Goal: Task Accomplishment & Management: Manage account settings

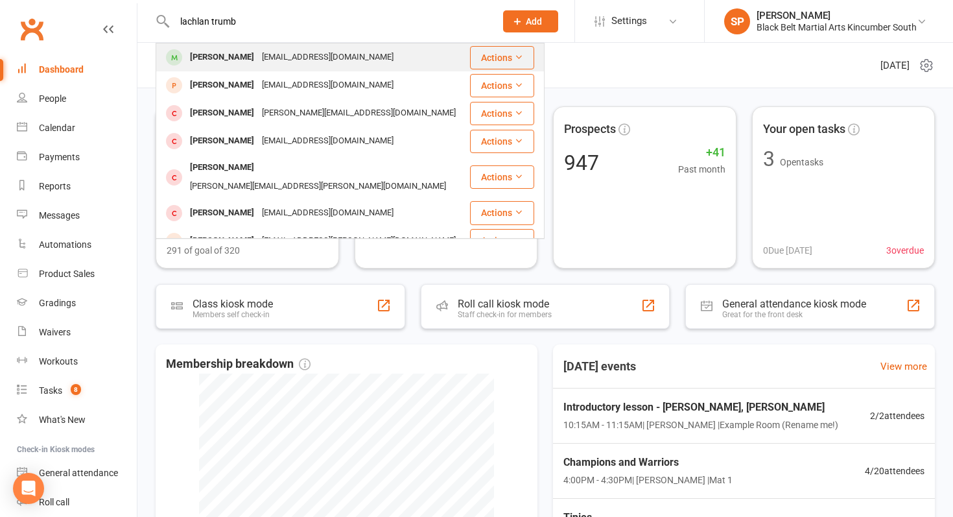
type input "lachlan trumb"
click at [241, 57] on div "Lachlan Trumble" at bounding box center [222, 57] width 72 height 19
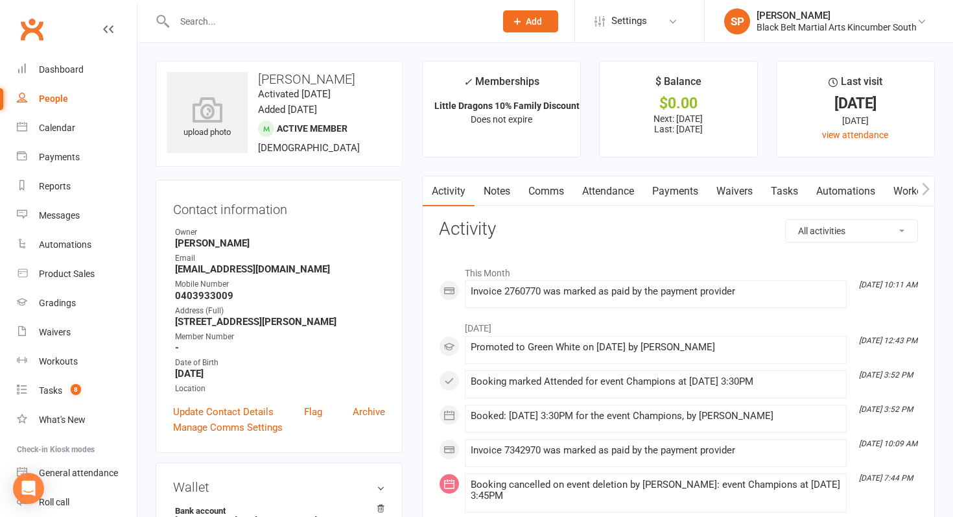
click at [227, 21] on input "text" at bounding box center [328, 21] width 316 height 18
click at [97, 71] on link "Dashboard" at bounding box center [77, 69] width 120 height 29
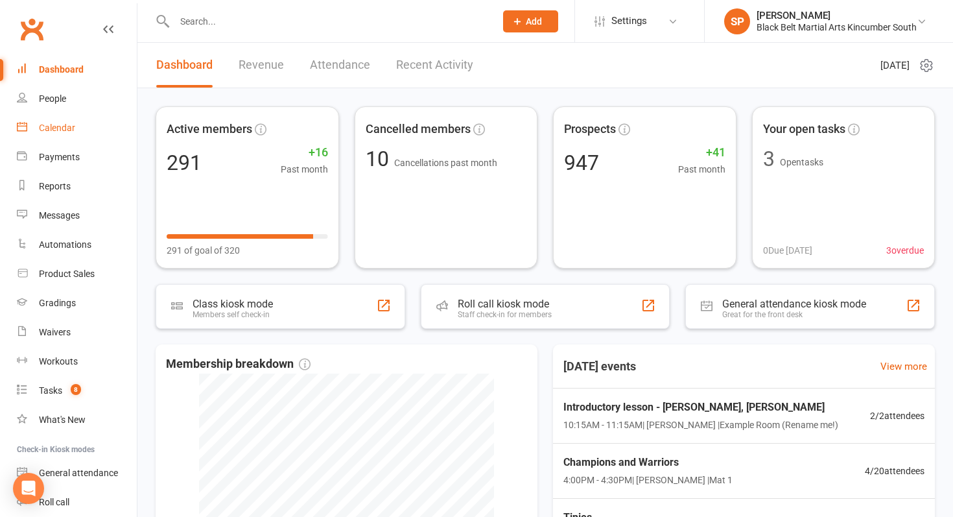
click at [89, 126] on link "Calendar" at bounding box center [77, 127] width 120 height 29
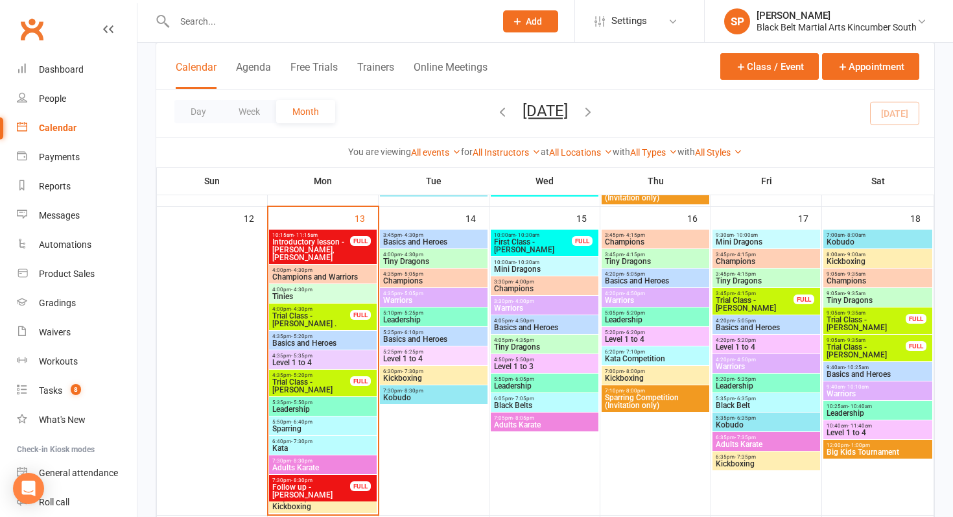
scroll to position [478, 0]
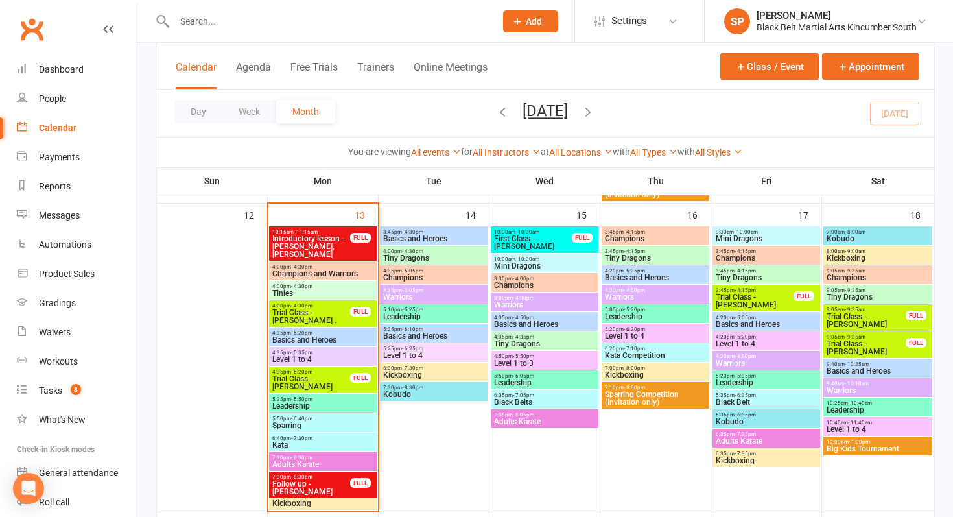
click at [286, 242] on span "Introductory lesson - Noah Cudilla, Sonny Cudilla" at bounding box center [311, 246] width 79 height 23
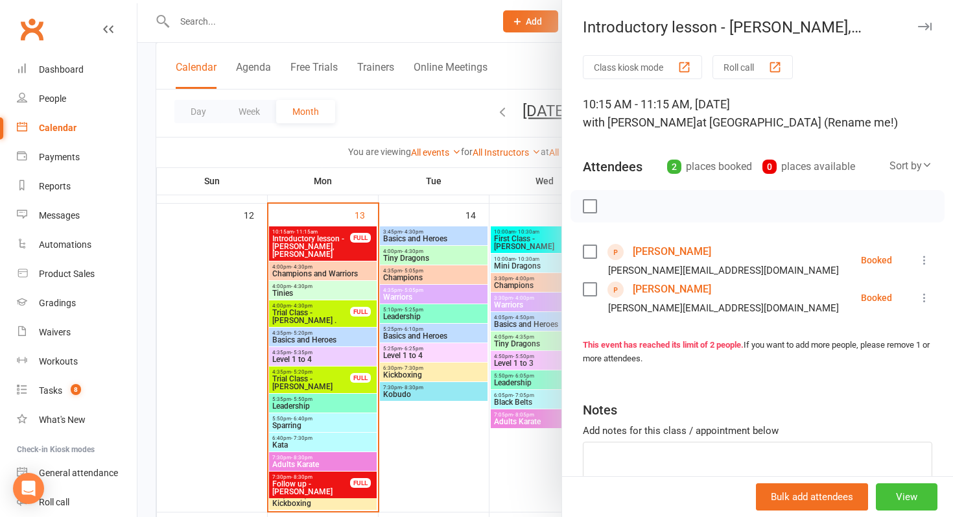
click at [910, 483] on button "View" at bounding box center [907, 496] width 62 height 27
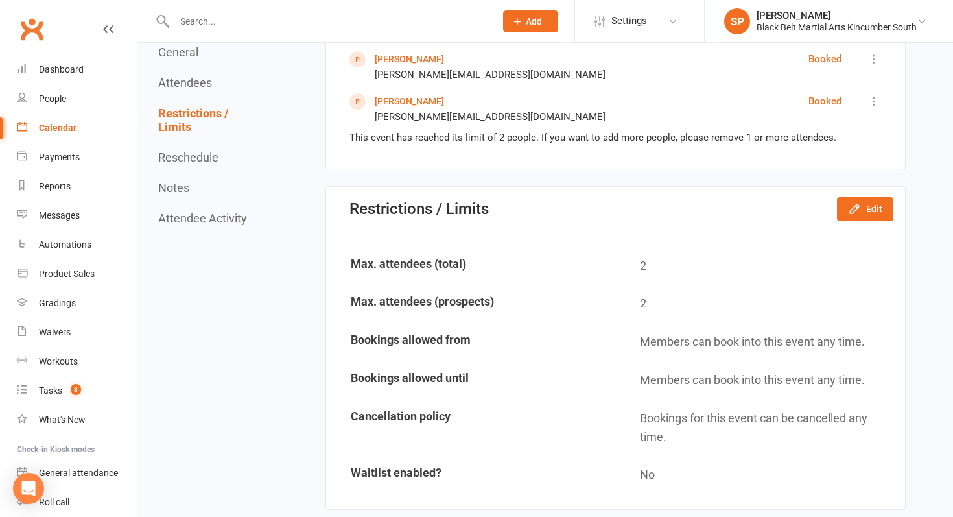
scroll to position [578, 0]
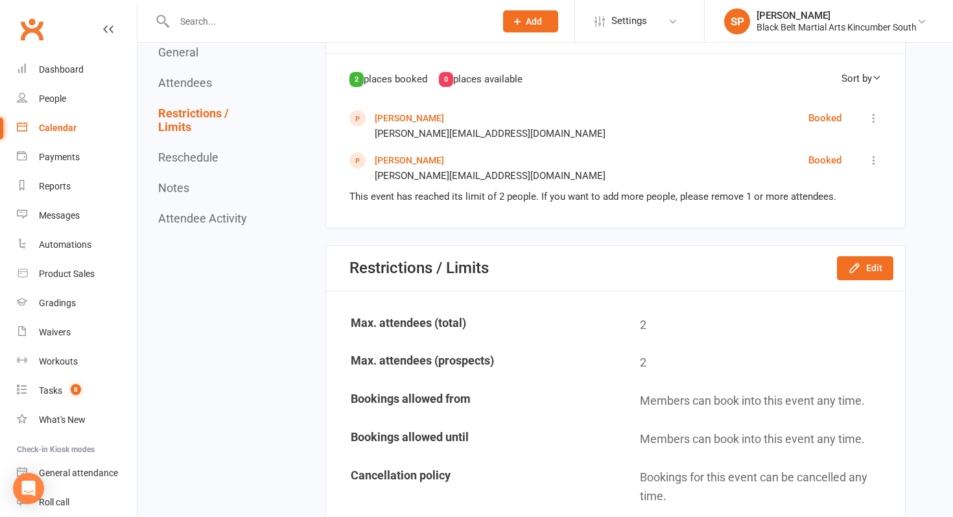
click at [409, 113] on link "Sonny Cudilla" at bounding box center [409, 118] width 69 height 10
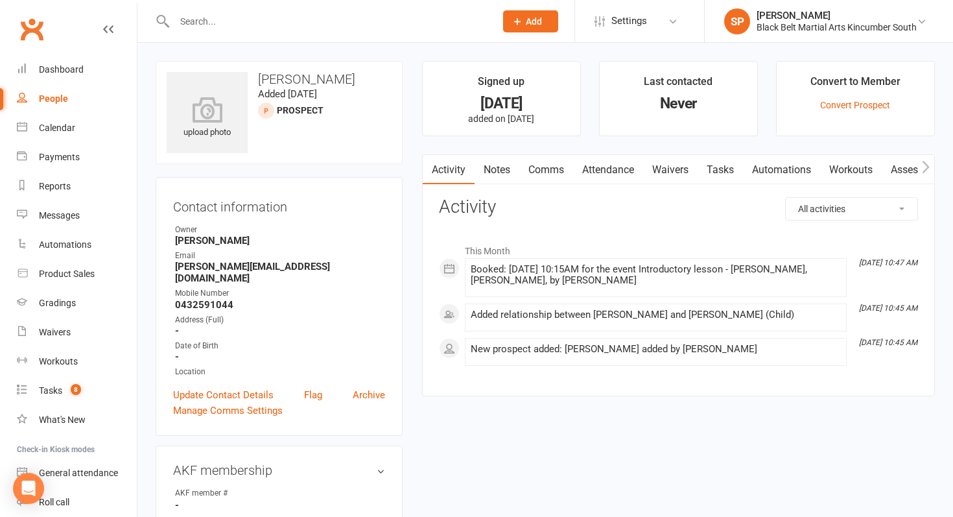
click at [547, 173] on link "Comms" at bounding box center [546, 170] width 54 height 30
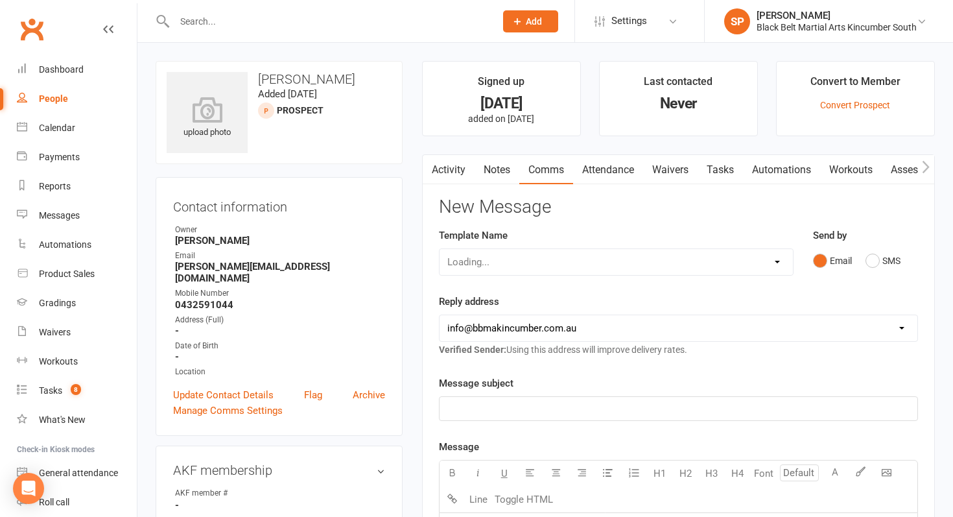
click at [547, 173] on link "Comms" at bounding box center [546, 170] width 54 height 30
click at [622, 264] on select "Select Template [SMS] Birthday Invite Text [Email] Birthday Party [Email] Happy…" at bounding box center [615, 262] width 353 height 26
select select "7"
click at [439, 249] on select "Select Template [SMS] Birthday Invite Text [Email] Birthday Party [Email] Happy…" at bounding box center [615, 262] width 353 height 26
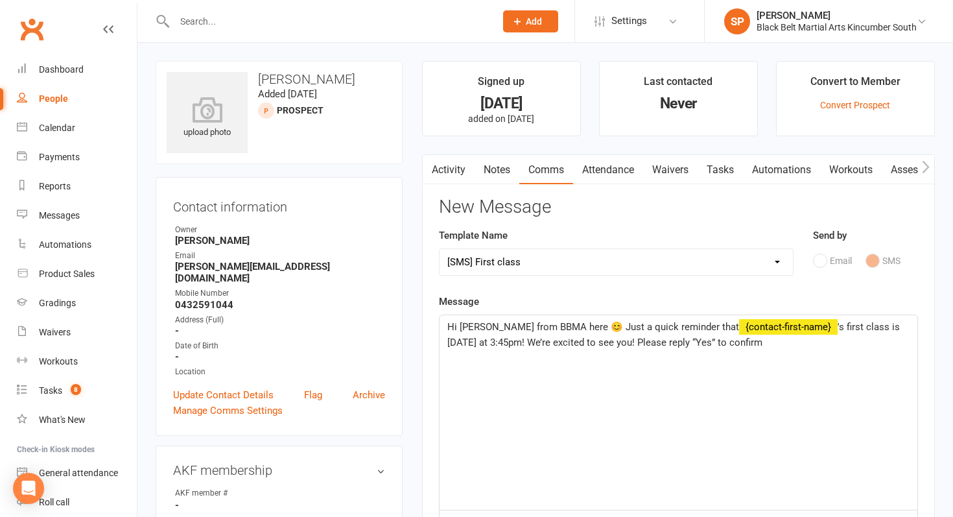
click at [570, 253] on select "Select Template [SMS] Birthday Invite Text [Email] Birthday Party [Email] Happy…" at bounding box center [615, 262] width 353 height 26
click at [667, 172] on link "Waivers" at bounding box center [670, 170] width 54 height 30
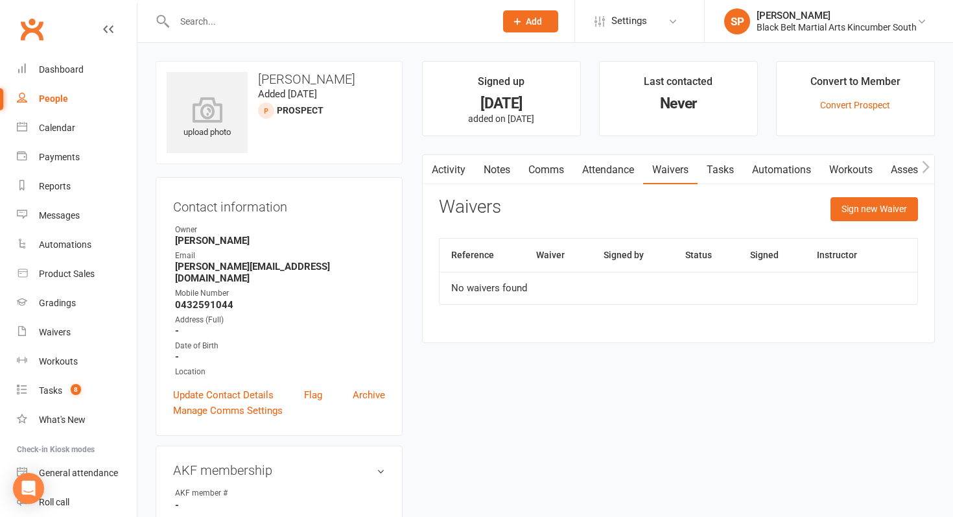
click at [554, 169] on link "Comms" at bounding box center [546, 170] width 54 height 30
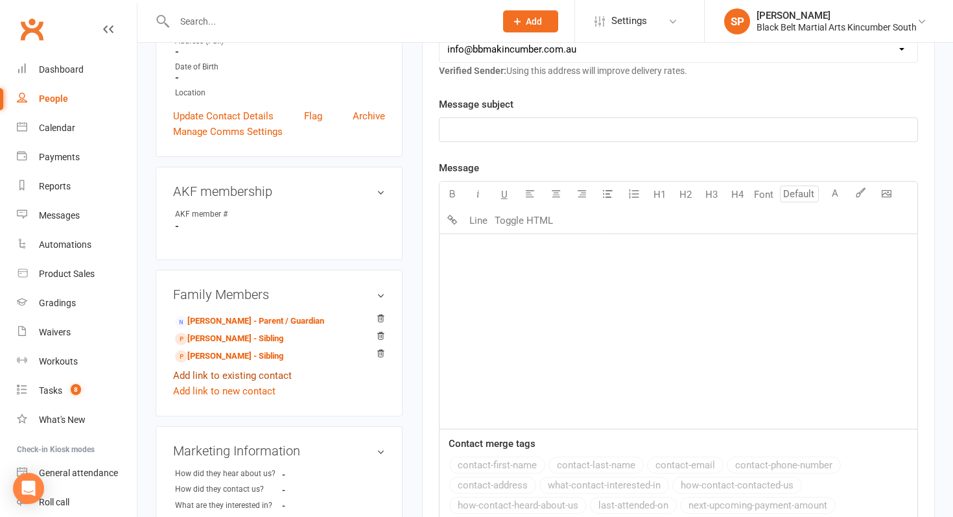
scroll to position [330, 0]
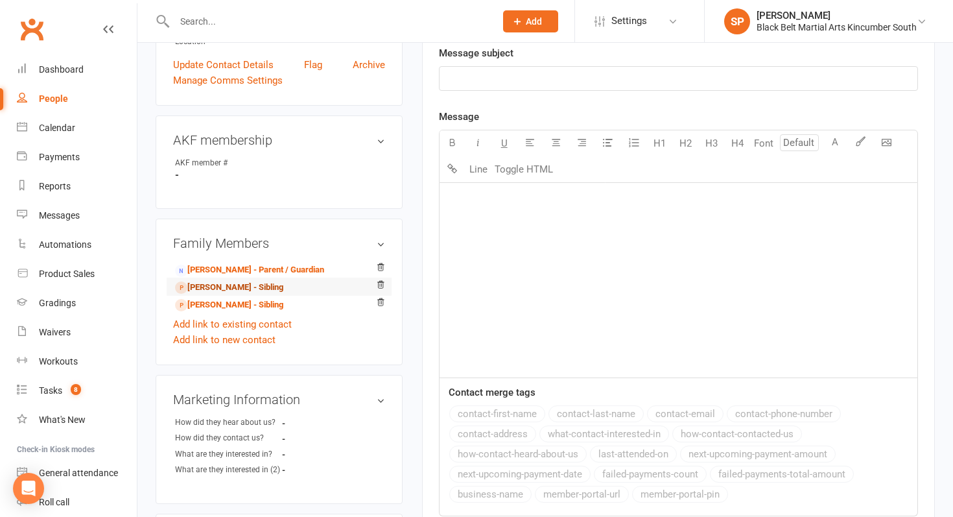
click at [255, 281] on link "Noah Densmore - Sibling" at bounding box center [229, 288] width 108 height 14
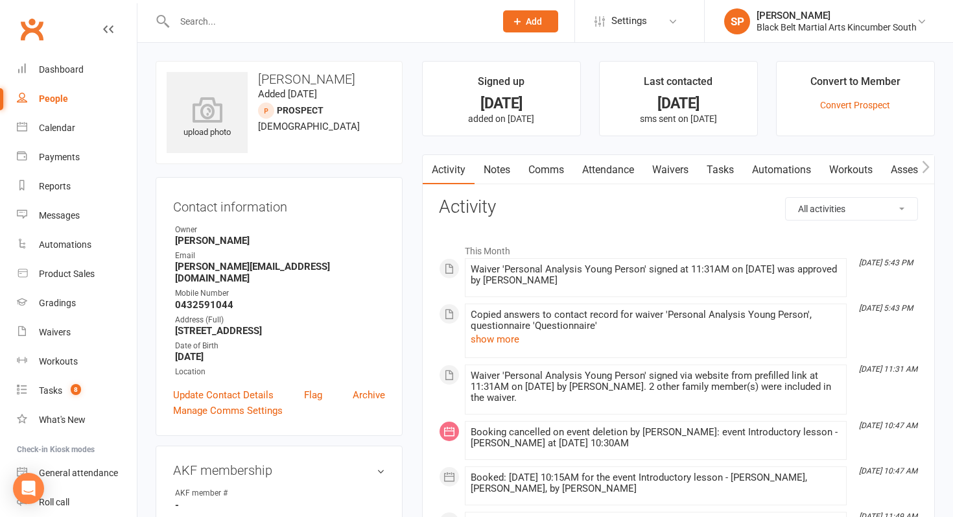
click at [681, 161] on link "Waivers" at bounding box center [670, 170] width 54 height 30
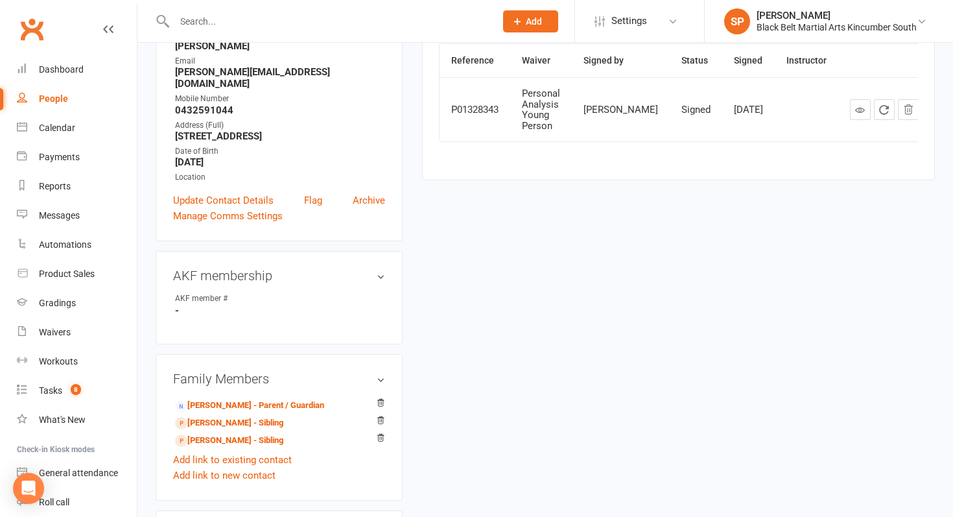
scroll to position [233, 0]
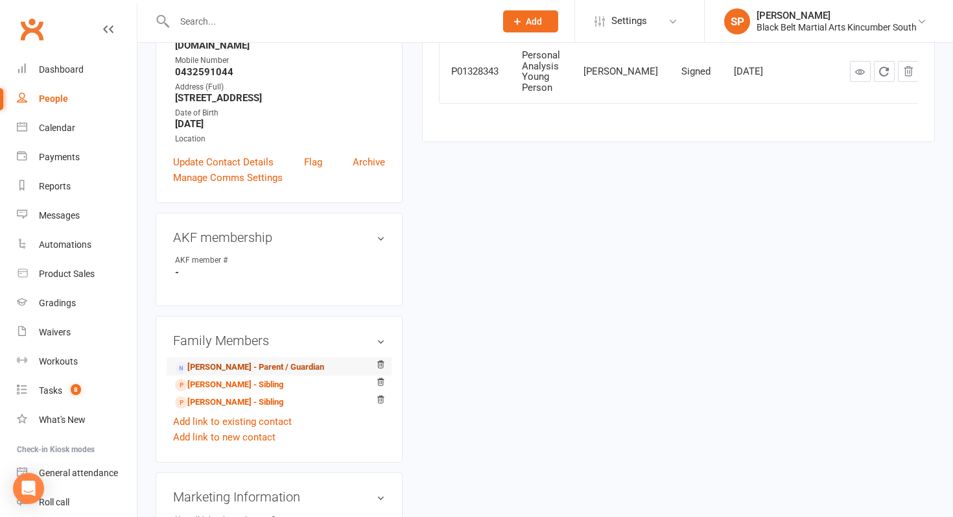
click at [250, 360] on link "Natasha Cudilla - Parent / Guardian" at bounding box center [249, 367] width 149 height 14
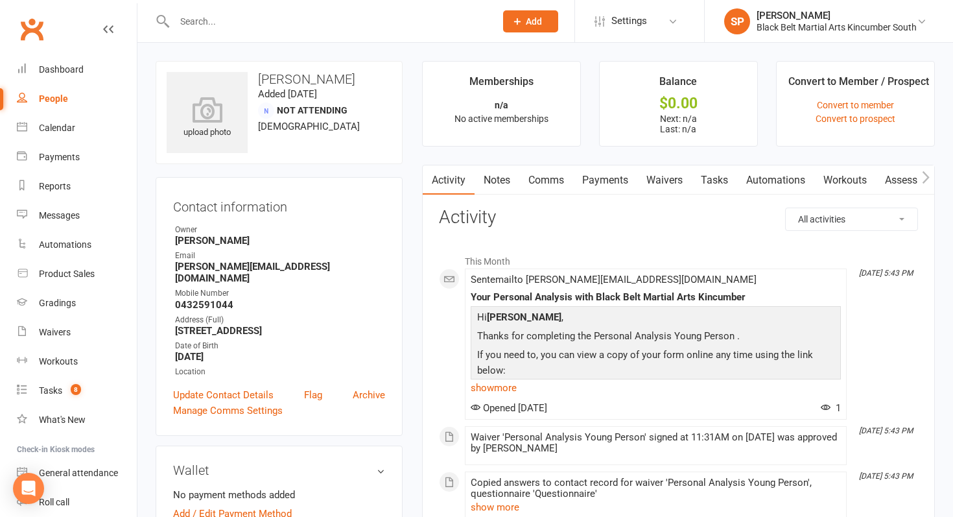
click at [662, 170] on link "Waivers" at bounding box center [664, 180] width 54 height 30
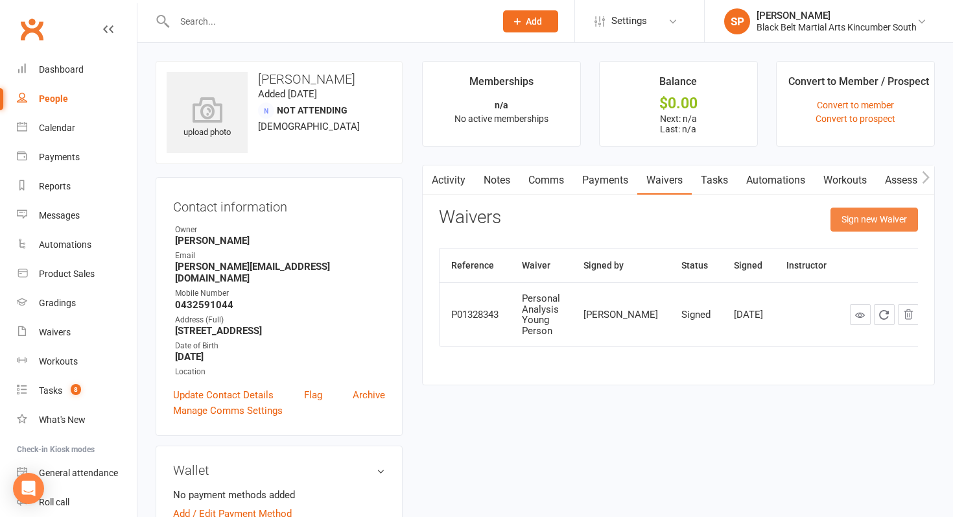
click at [903, 214] on button "Sign new Waiver" at bounding box center [873, 218] width 87 height 23
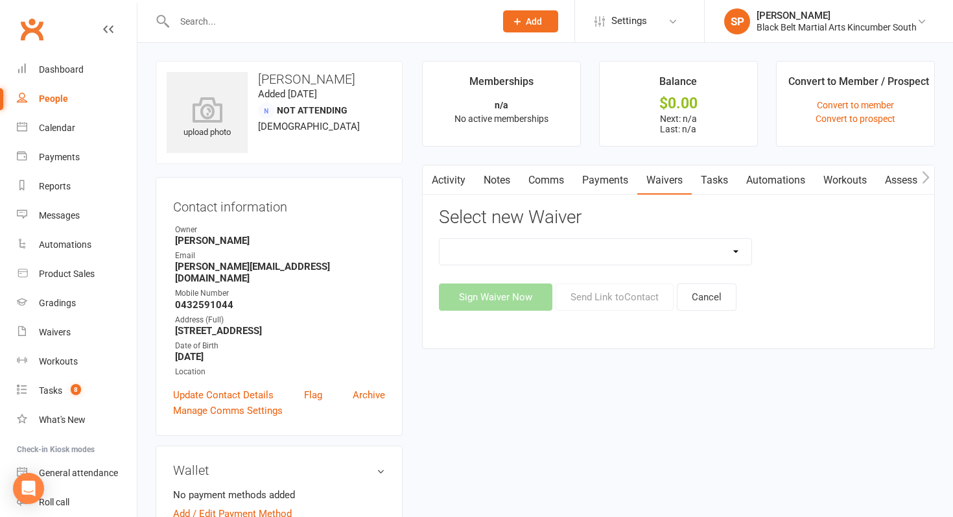
click at [543, 251] on select "Direct Debit Request Festival Enrolment Festival Trial Class Holiday Camp Waive…" at bounding box center [595, 252] width 312 height 26
select select "10335"
click at [439, 239] on select "Direct Debit Request Festival Enrolment Festival Trial Class Holiday Camp Waive…" at bounding box center [595, 252] width 312 height 26
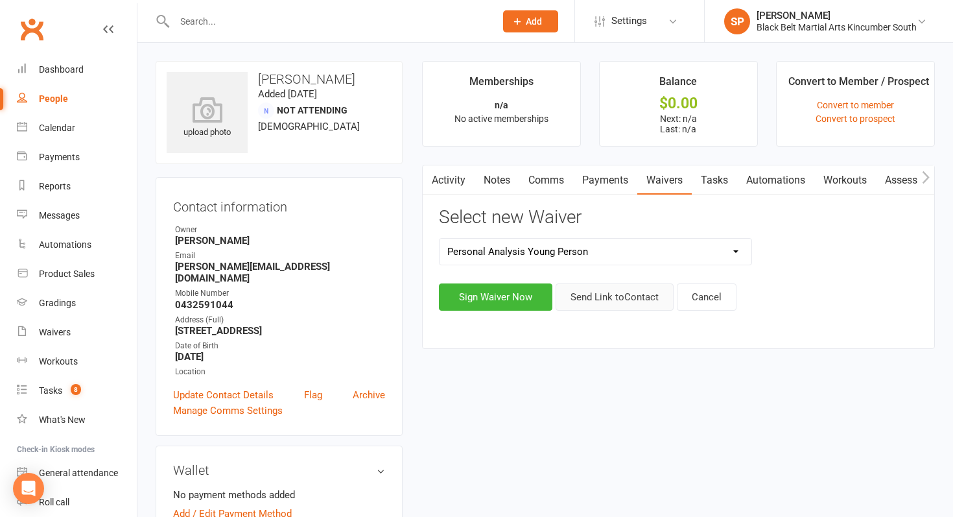
click at [629, 303] on button "Send Link to Contact" at bounding box center [614, 296] width 118 height 27
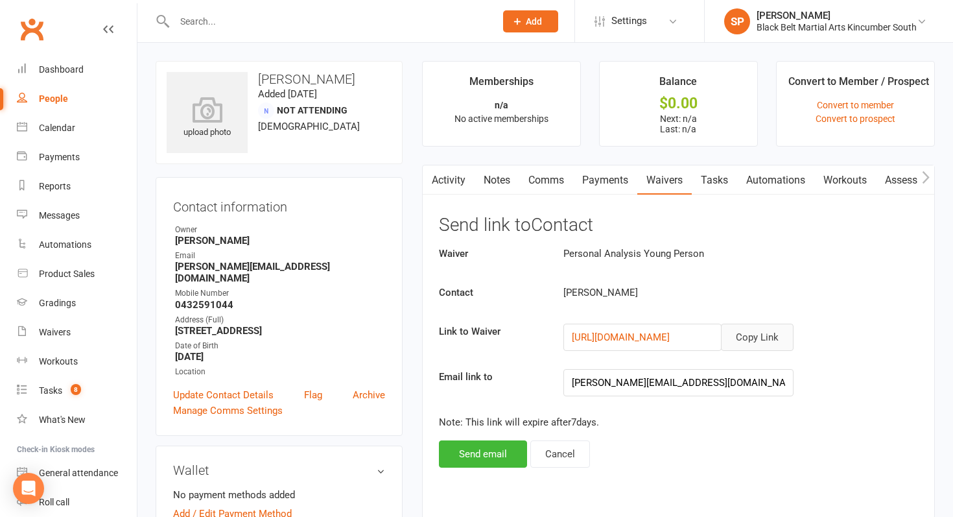
click at [762, 341] on button "Copy Link" at bounding box center [757, 336] width 73 height 27
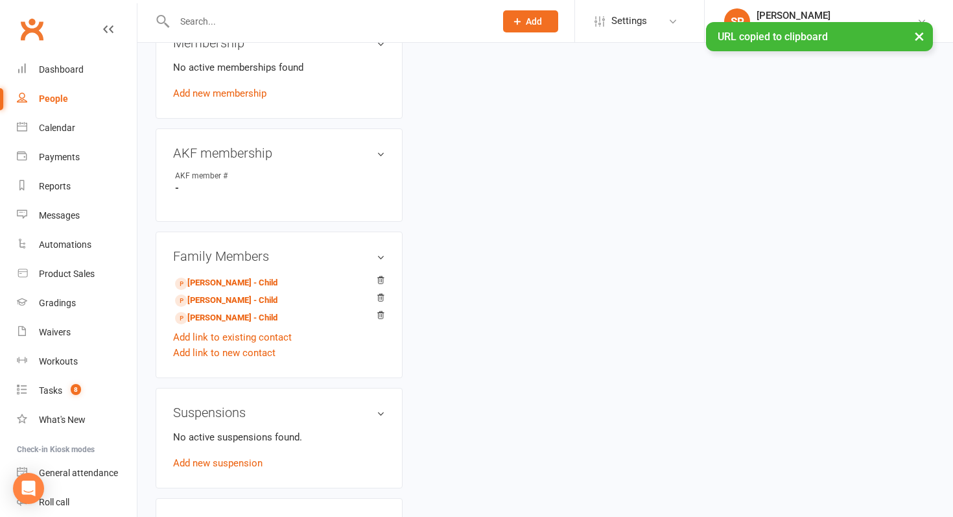
scroll to position [534, 0]
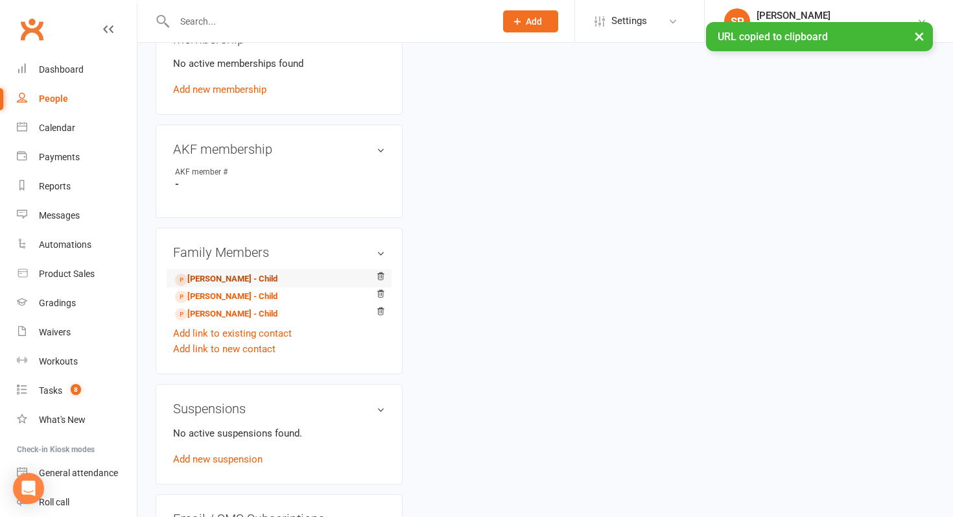
click at [196, 272] on link "Noah Densmore - Child" at bounding box center [226, 279] width 102 height 14
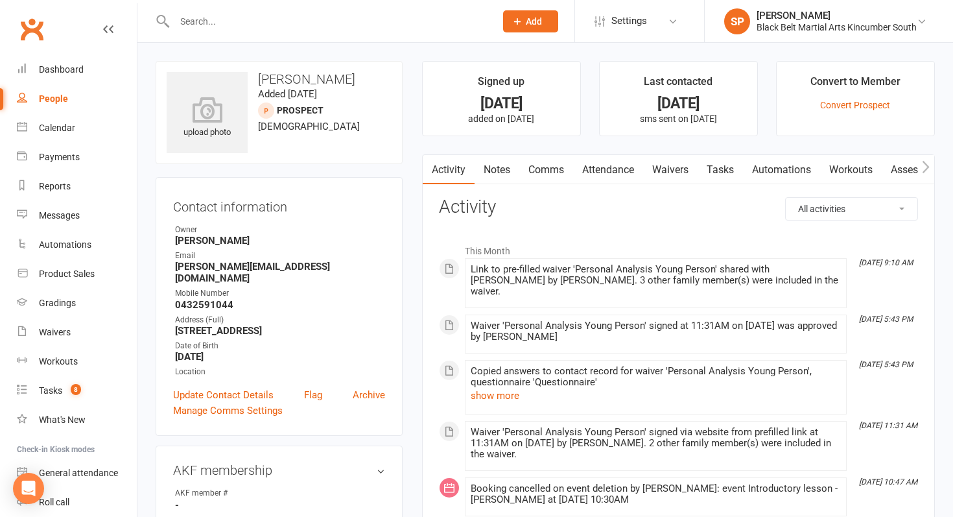
click at [548, 159] on link "Comms" at bounding box center [546, 170] width 54 height 30
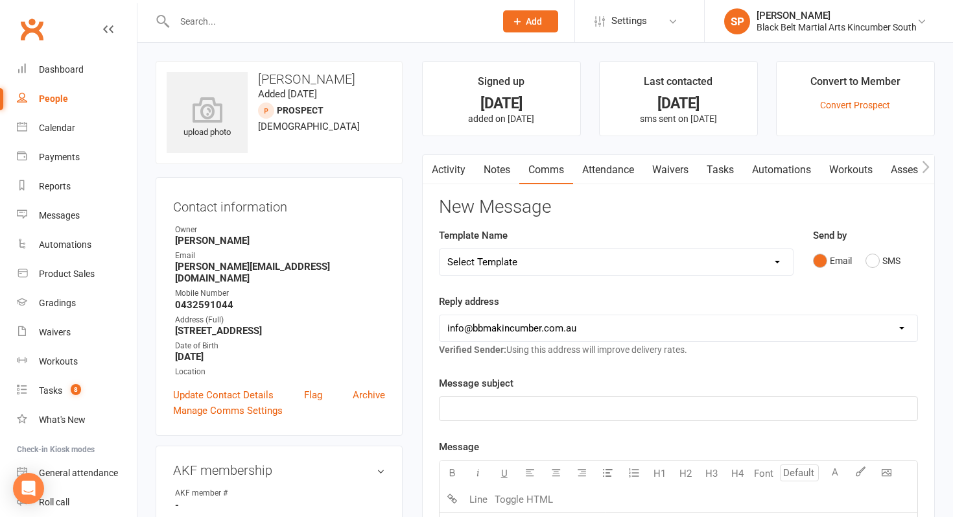
click at [607, 259] on select "Select Template [SMS] Birthday Invite Text [Email] Birthday Party [Email] Happy…" at bounding box center [615, 262] width 353 height 26
click at [439, 249] on select "Select Template [SMS] Birthday Invite Text [Email] Birthday Party [Email] Happy…" at bounding box center [615, 262] width 353 height 26
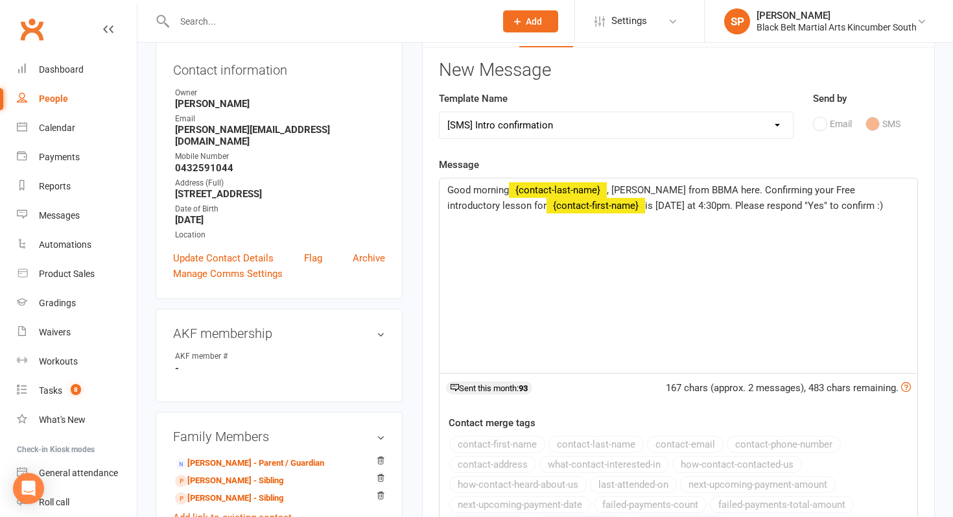
scroll to position [191, 0]
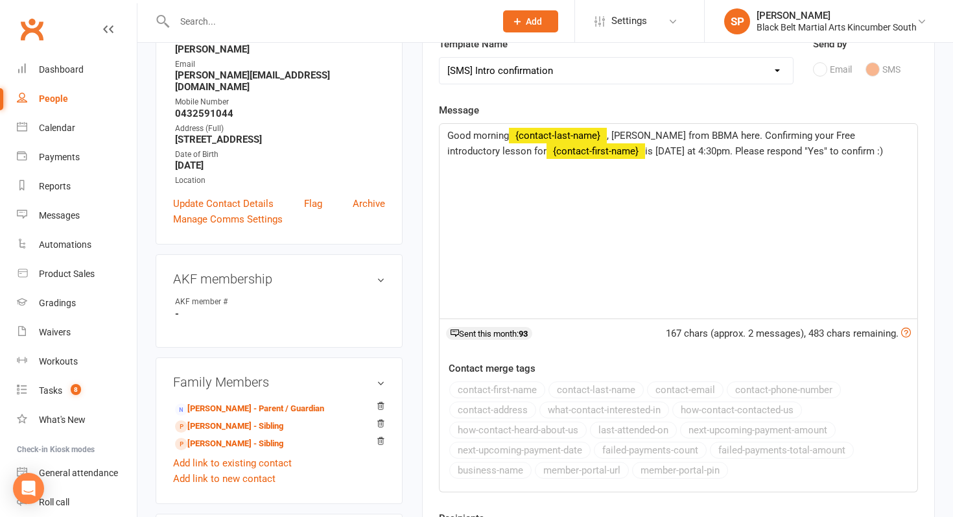
click at [599, 71] on select "Select Template [SMS] Birthday Invite Text [Email] Birthday Party [Email] Happy…" at bounding box center [615, 71] width 353 height 26
select select "7"
click at [439, 58] on select "Select Template [SMS] Birthday Invite Text [Email] Birthday Party [Email] Happy…" at bounding box center [615, 71] width 353 height 26
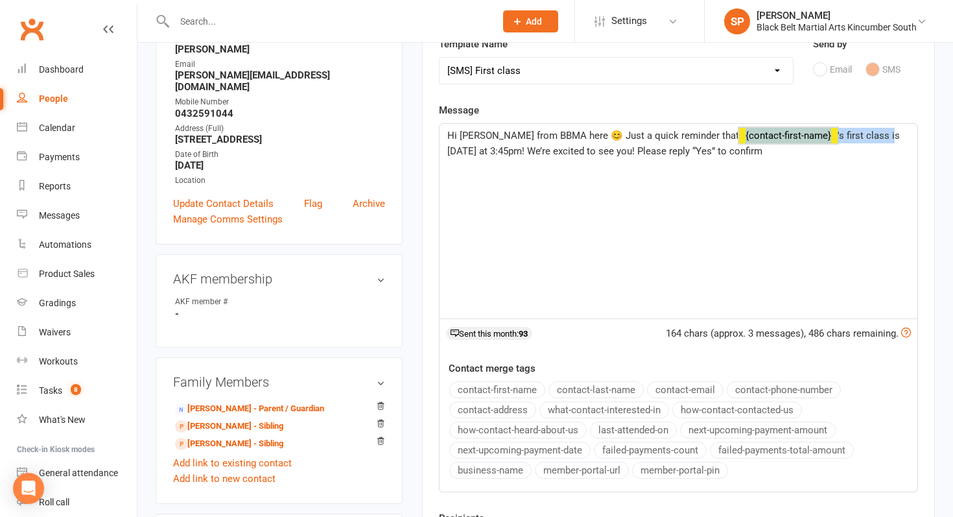
drag, startPoint x: 881, startPoint y: 137, endPoint x: 740, endPoint y: 135, distance: 142.0
click at [740, 135] on p "Hi Sensei Shaylan from BBMA here 😊 Just a quick reminder that ﻿ {contact-first-…" at bounding box center [678, 143] width 462 height 31
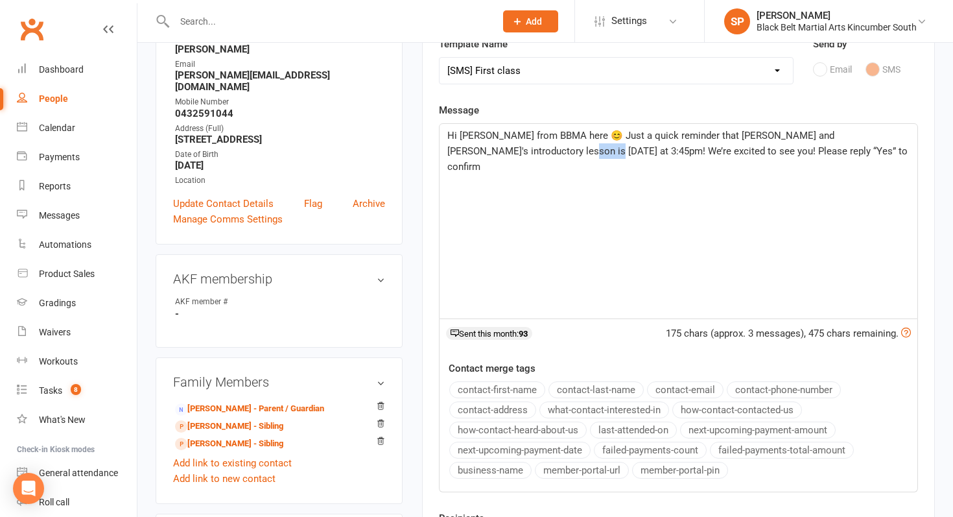
drag, startPoint x: 516, startPoint y: 149, endPoint x: 484, endPoint y: 147, distance: 32.5
click at [484, 147] on span "Hi Sensei Shaylan from BBMA here 😊 Just a quick reminder that Sonny and Noah's …" at bounding box center [678, 151] width 463 height 43
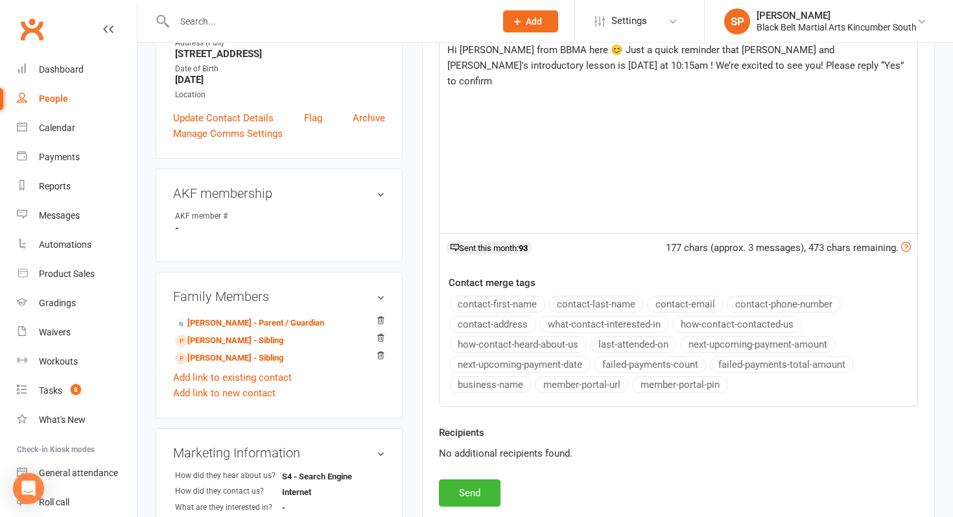
scroll to position [434, 0]
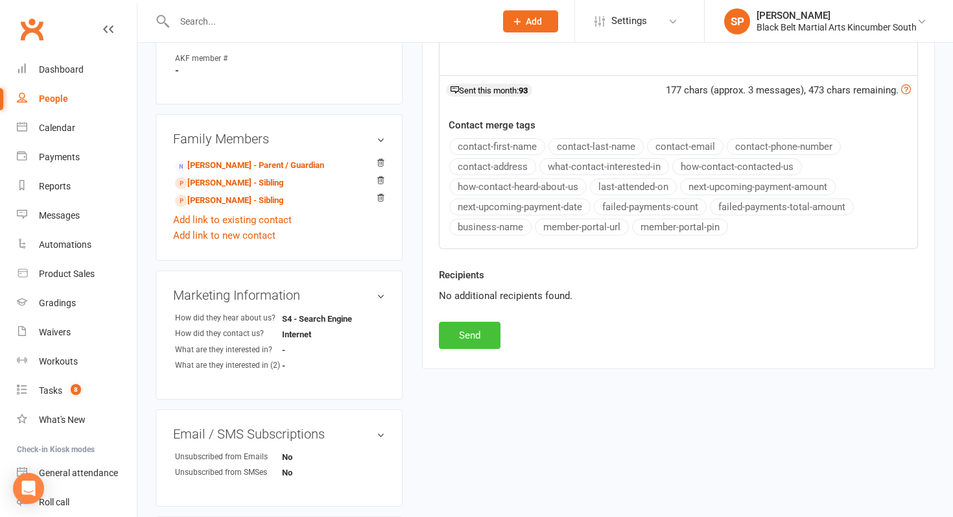
click at [474, 331] on button "Send" at bounding box center [470, 334] width 62 height 27
select select
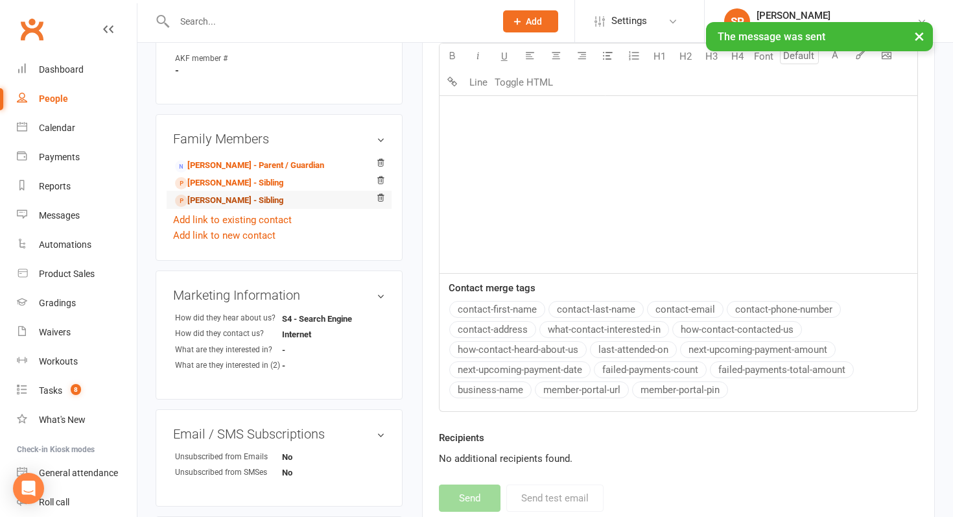
click at [220, 194] on link "Sonny Densmore - Sibling" at bounding box center [229, 201] width 108 height 14
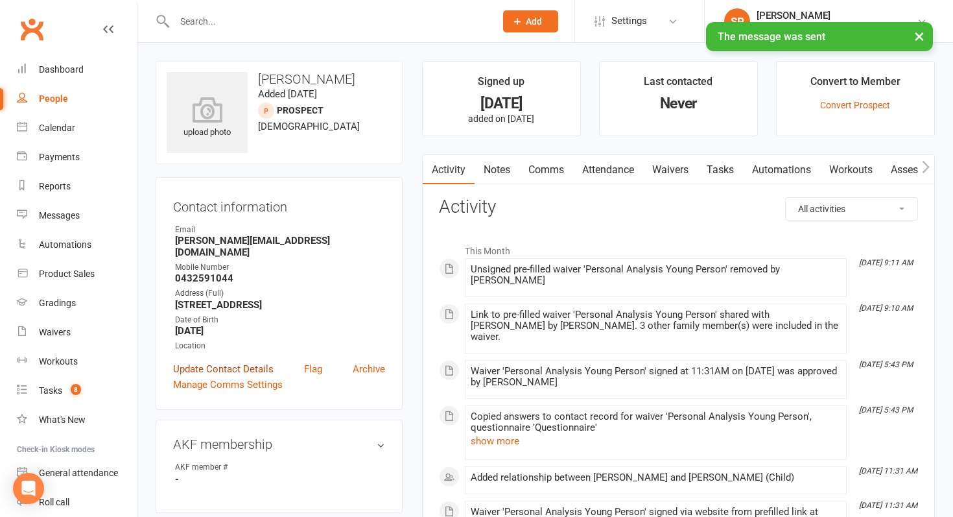
click at [233, 361] on link "Update Contact Details" at bounding box center [223, 369] width 100 height 16
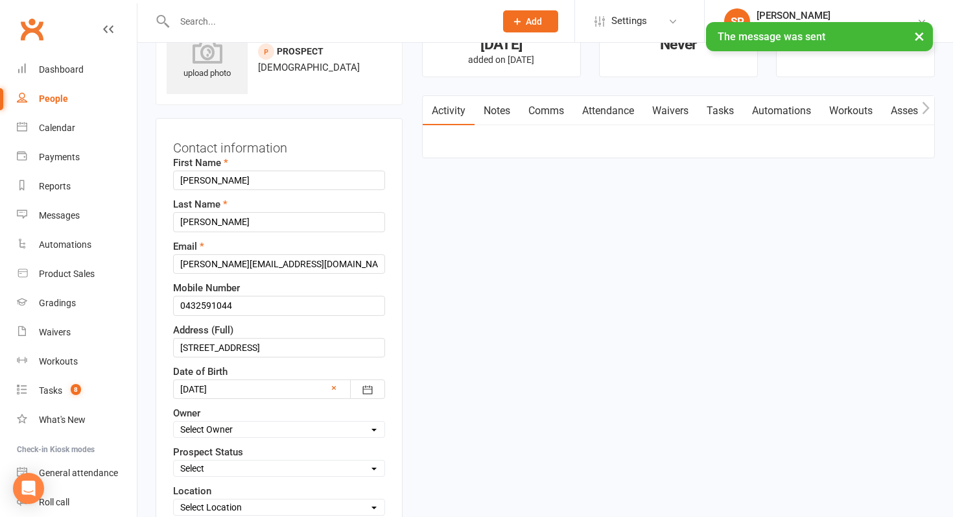
scroll to position [61, 0]
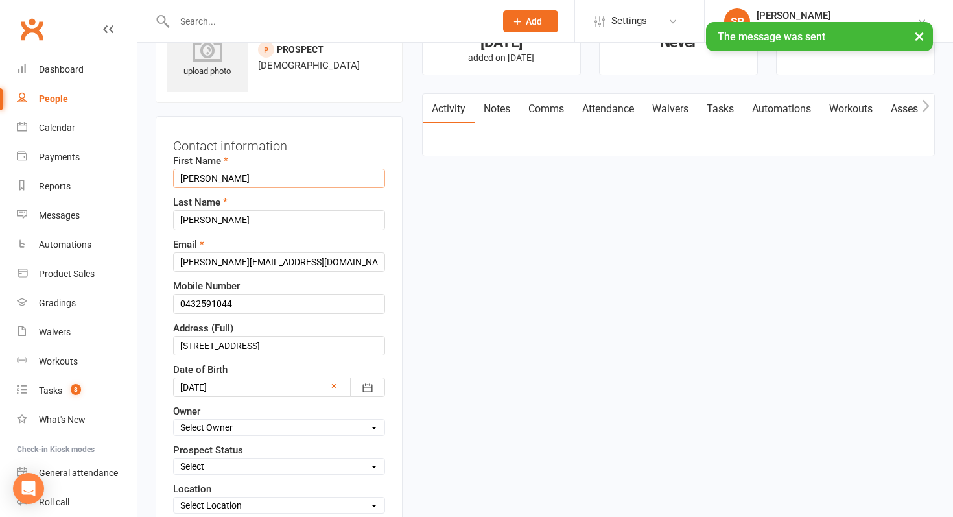
drag, startPoint x: 252, startPoint y: 175, endPoint x: 148, endPoint y: 175, distance: 103.7
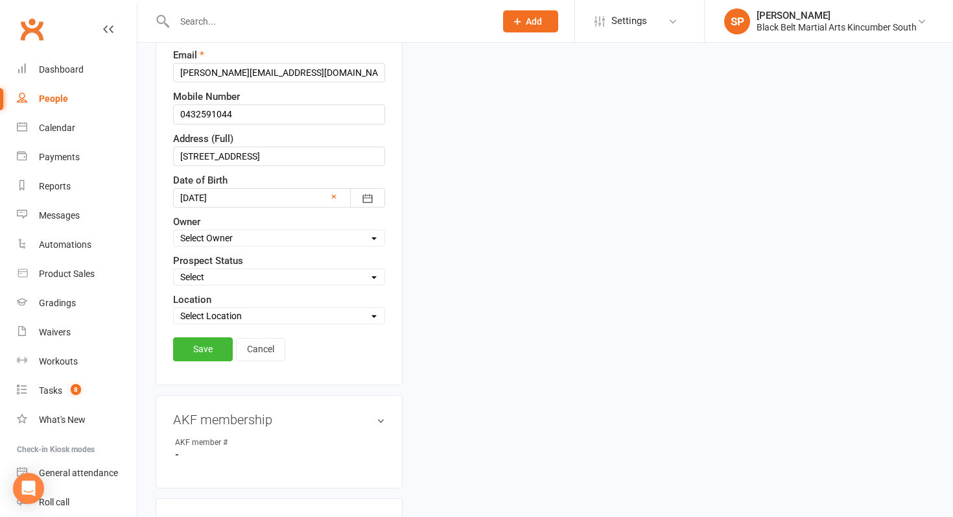
scroll to position [478, 0]
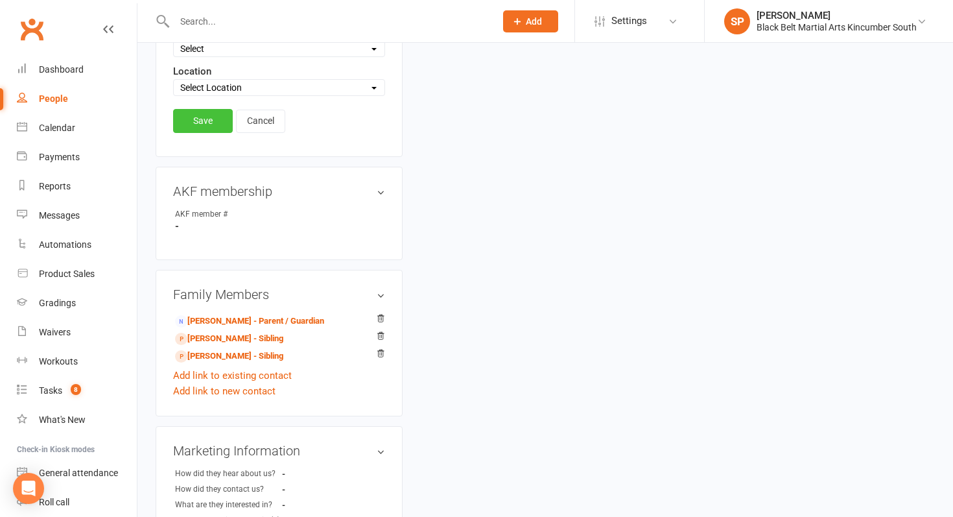
type input "Noah"
click at [194, 127] on link "Save" at bounding box center [203, 120] width 60 height 23
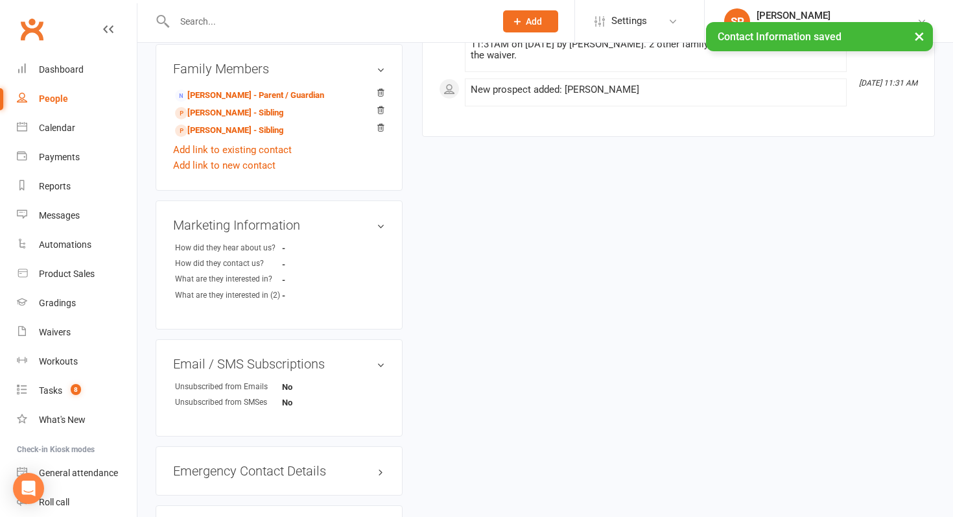
scroll to position [0, 0]
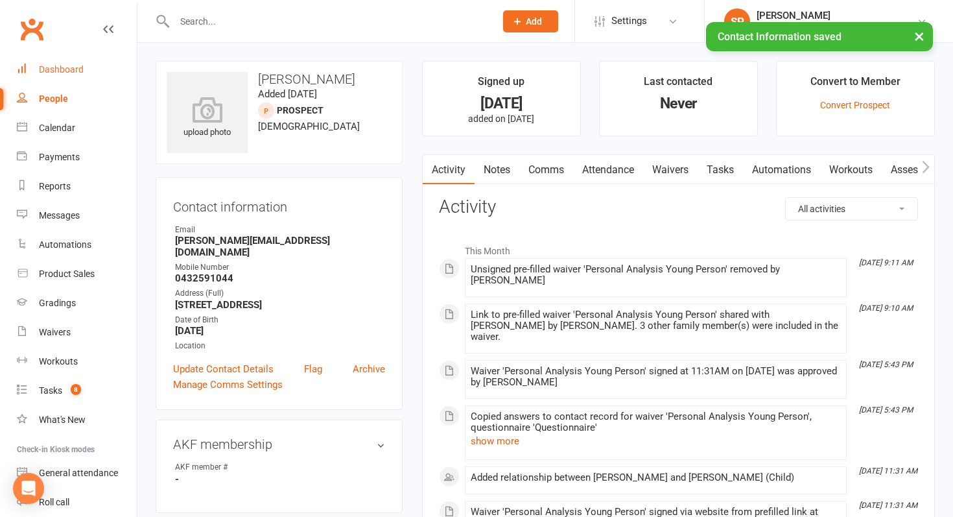
click at [71, 75] on div "Dashboard" at bounding box center [61, 69] width 45 height 10
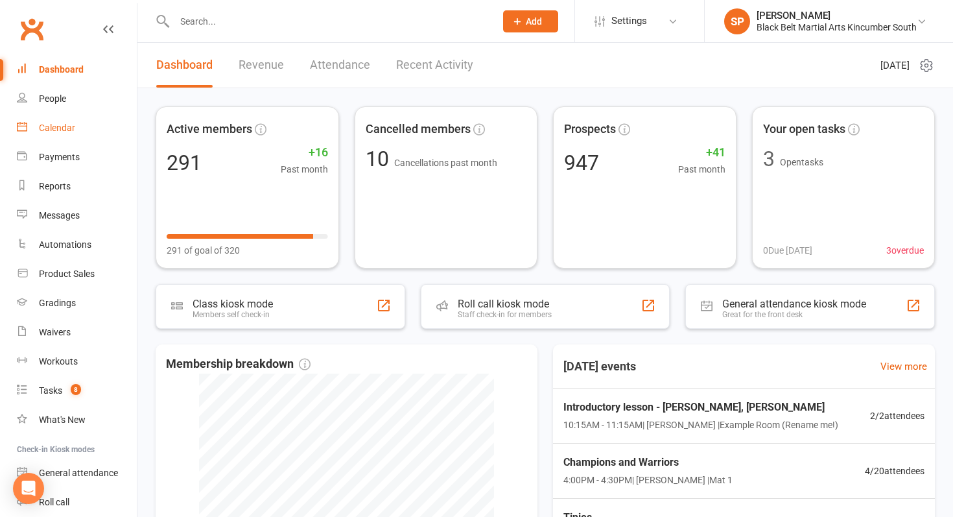
click at [78, 122] on link "Calendar" at bounding box center [77, 127] width 120 height 29
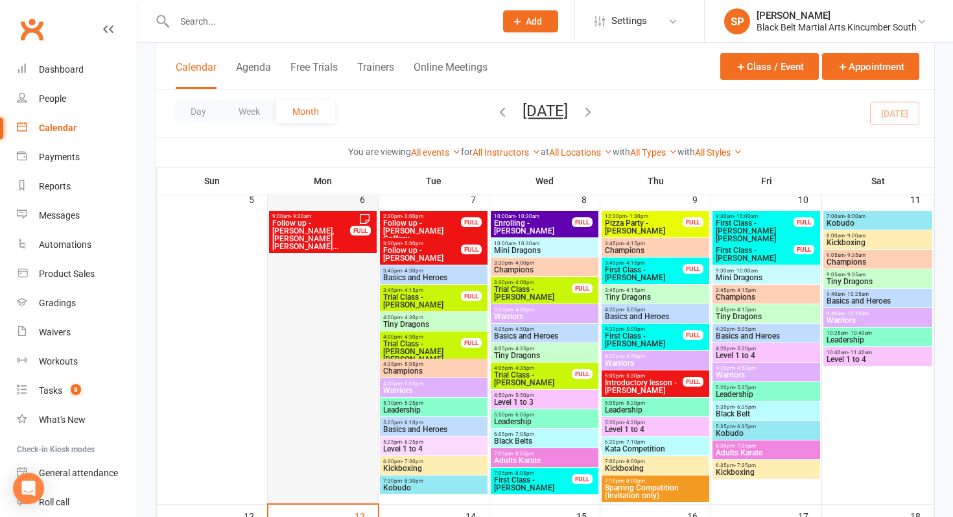
scroll to position [181, 0]
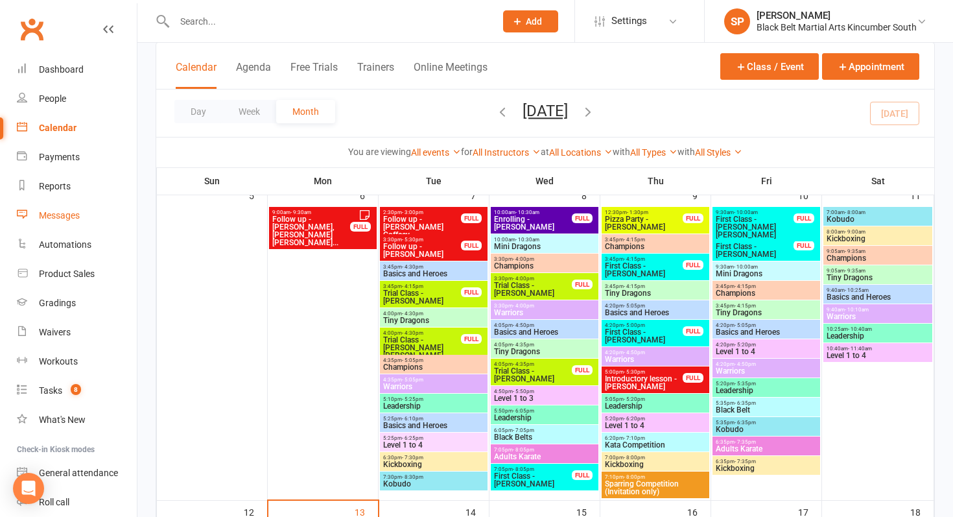
click at [94, 220] on link "Messages" at bounding box center [77, 215] width 120 height 29
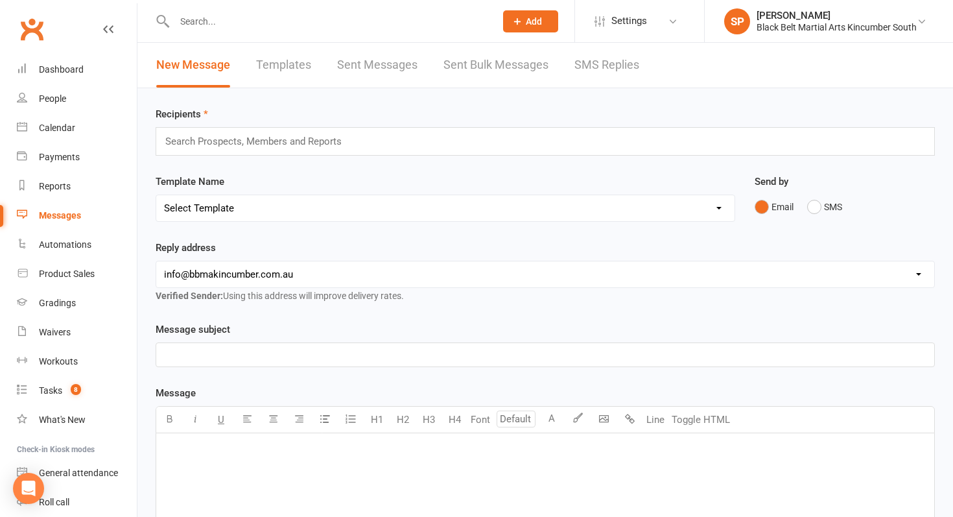
click at [596, 56] on link "SMS Replies" at bounding box center [606, 65] width 65 height 45
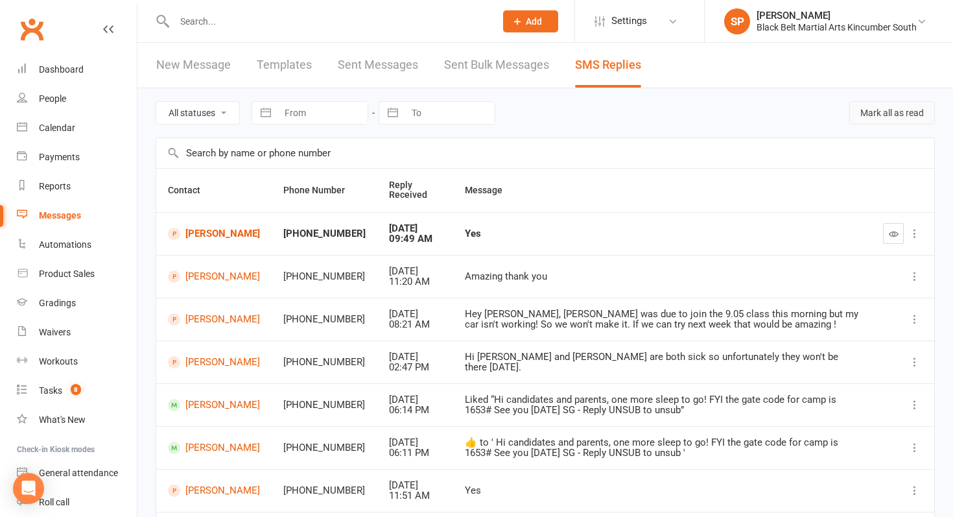
click at [890, 117] on button "Mark all as read" at bounding box center [892, 112] width 86 height 23
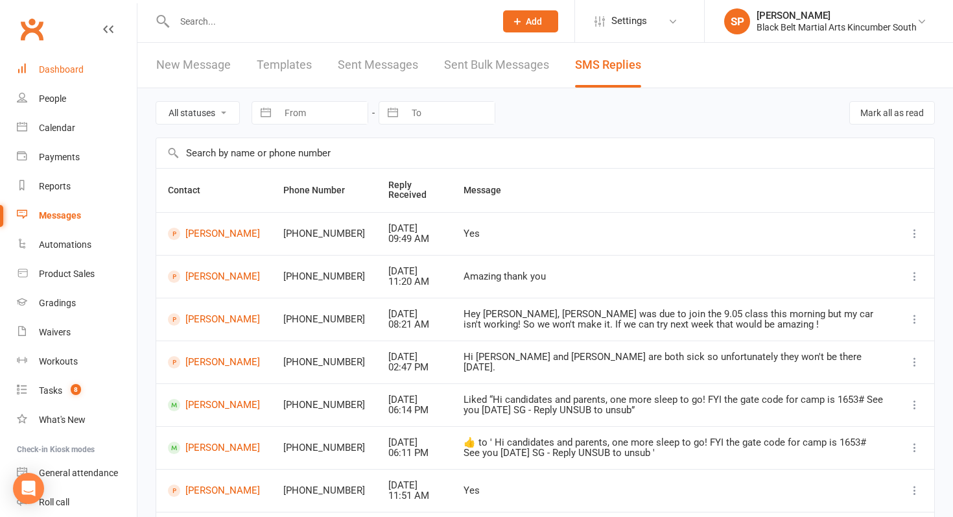
click at [81, 68] on div "Dashboard" at bounding box center [61, 69] width 45 height 10
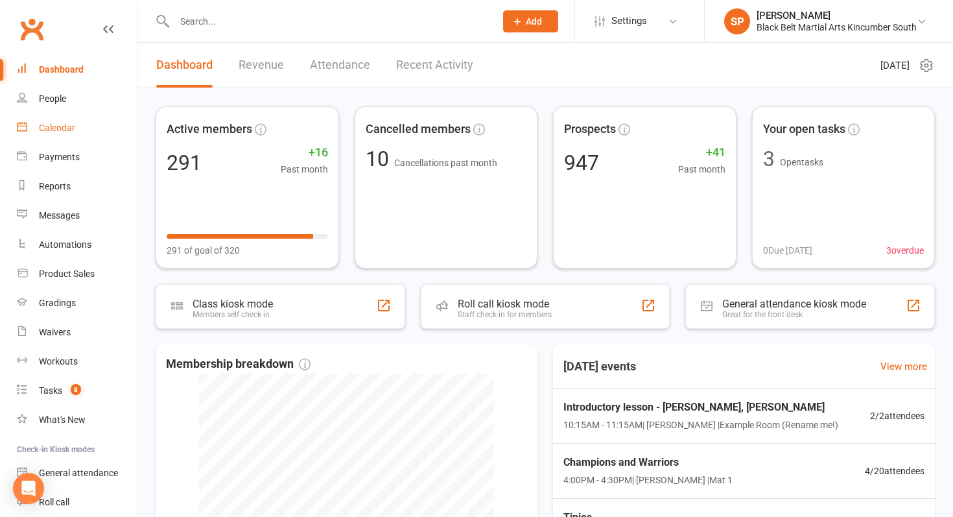
click at [60, 128] on div "Calendar" at bounding box center [57, 127] width 36 height 10
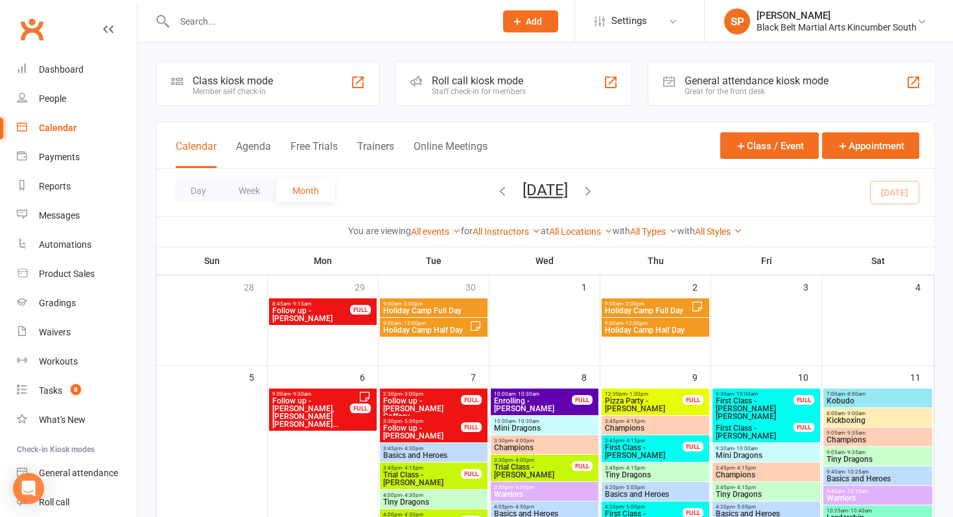
click at [245, 21] on input "text" at bounding box center [328, 21] width 316 height 18
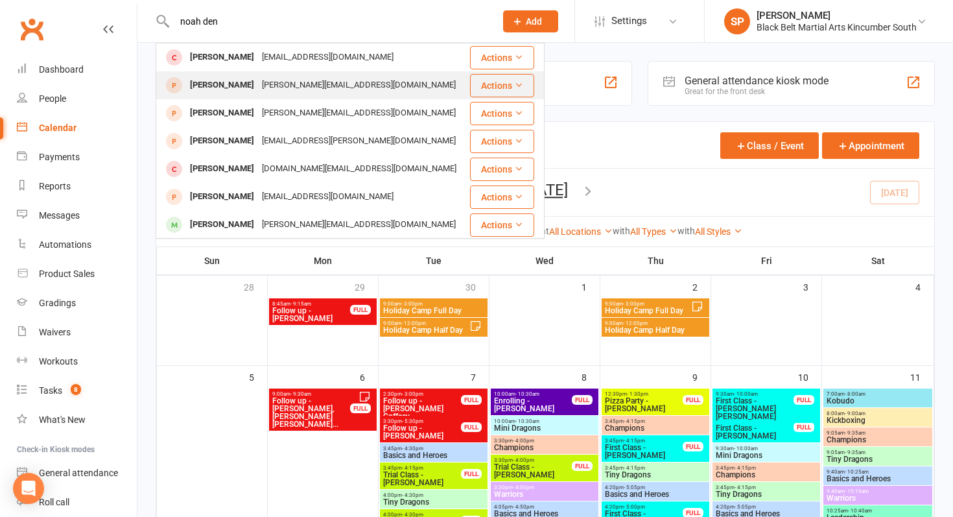
type input "noah den"
click at [244, 89] on div "Noah Densmore" at bounding box center [222, 85] width 72 height 19
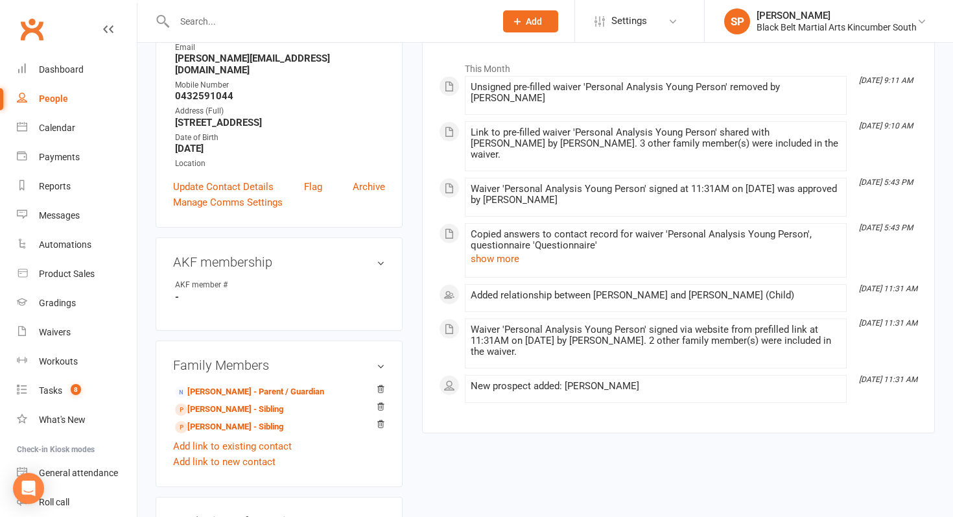
scroll to position [351, 0]
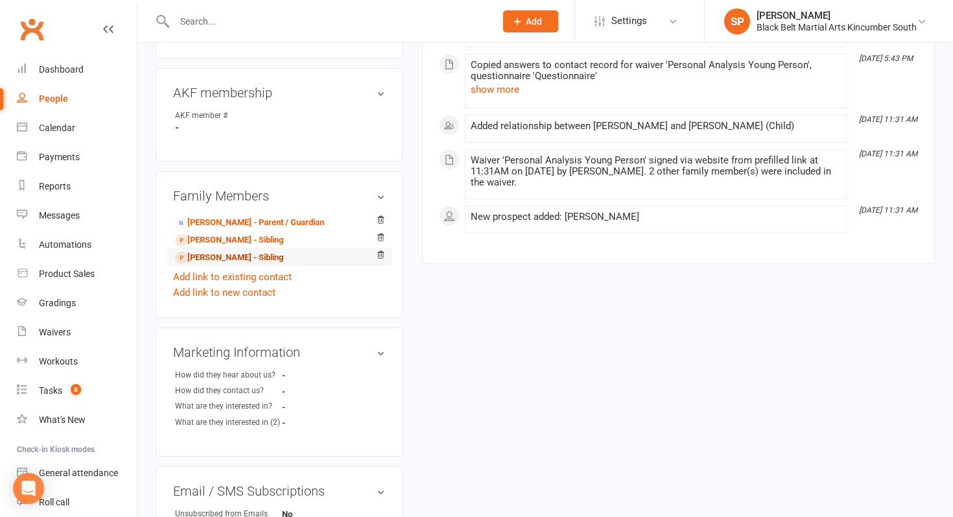
click at [230, 251] on link "Sonny Cudilla - Sibling" at bounding box center [229, 258] width 108 height 14
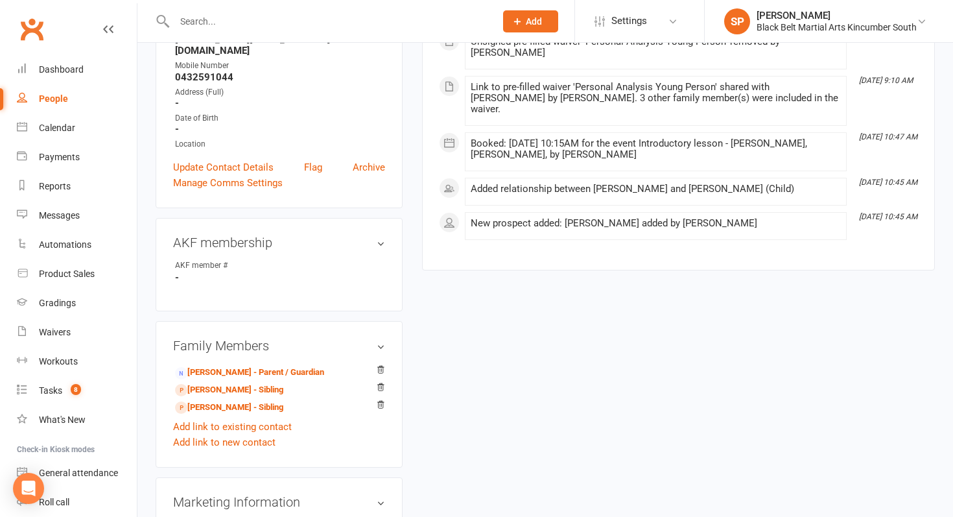
scroll to position [237, 0]
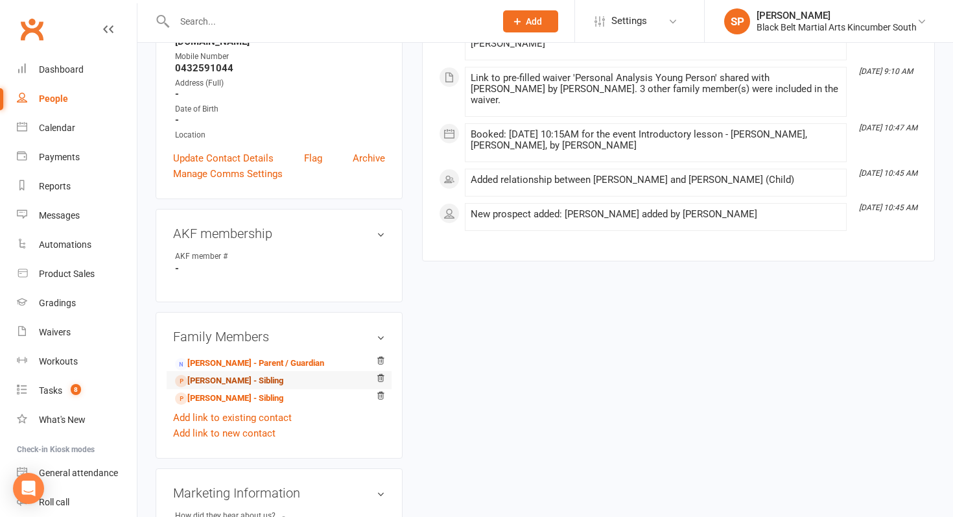
click at [255, 374] on link "Noah Densmore - Sibling" at bounding box center [229, 381] width 108 height 14
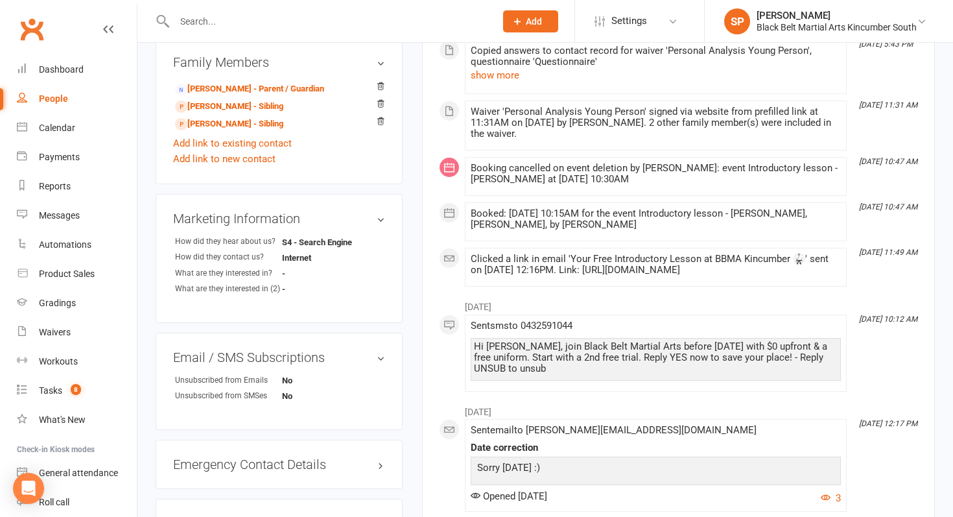
scroll to position [449, 0]
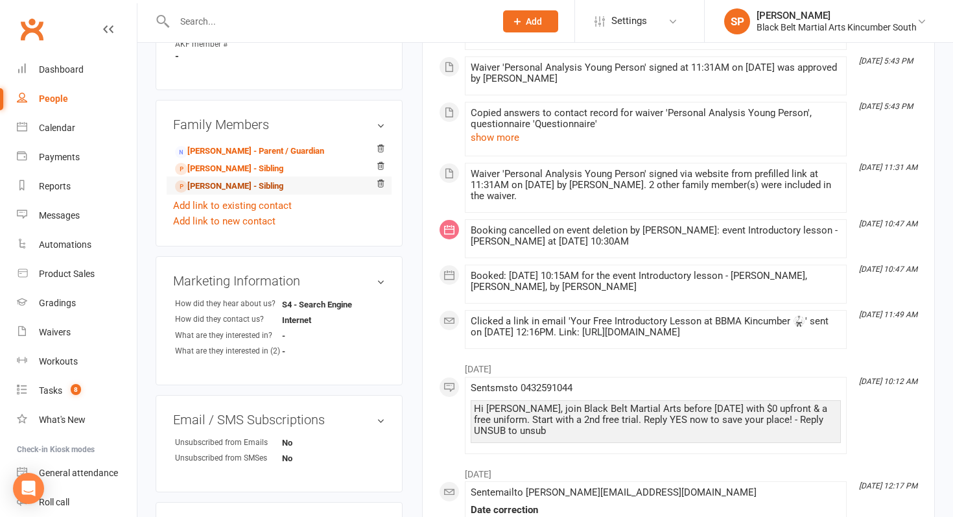
click at [250, 180] on link "Noah Densmore - Sibling" at bounding box center [229, 187] width 108 height 14
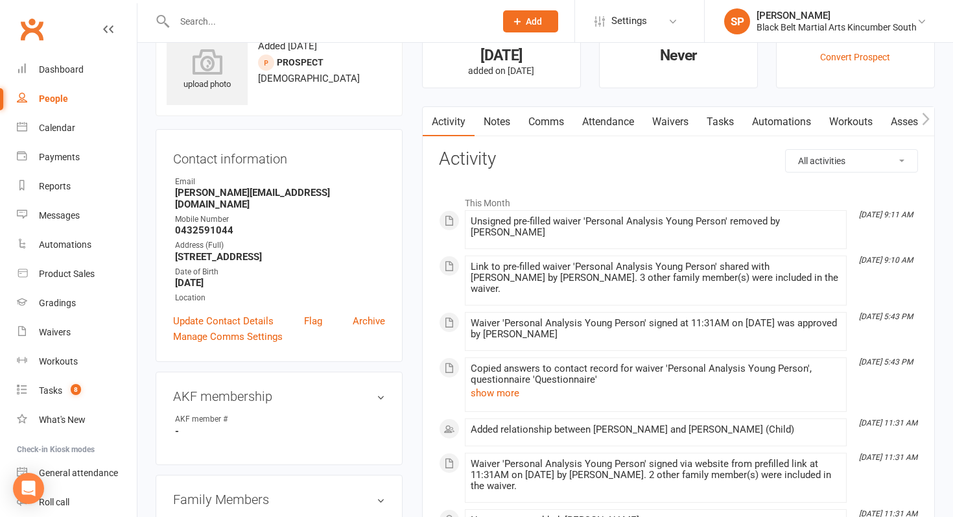
scroll to position [51, 0]
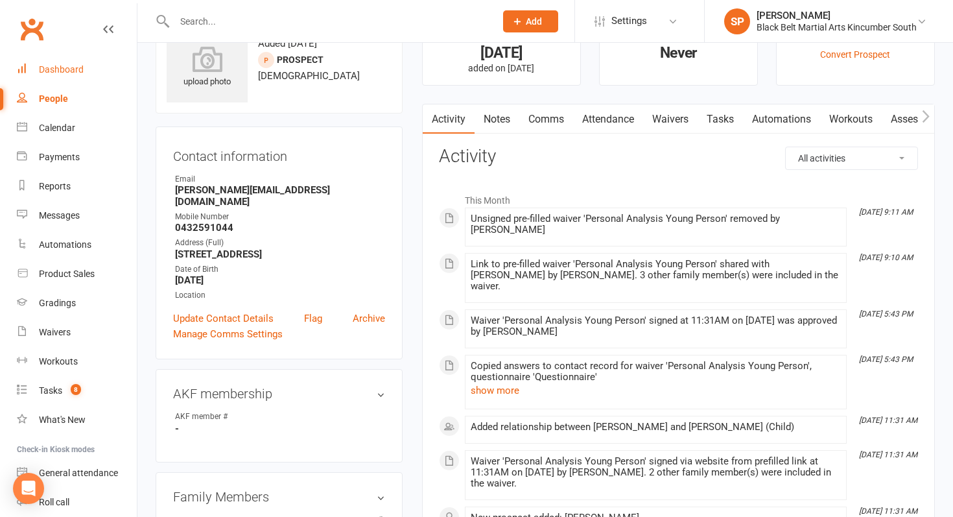
click at [60, 65] on div "Dashboard" at bounding box center [61, 69] width 45 height 10
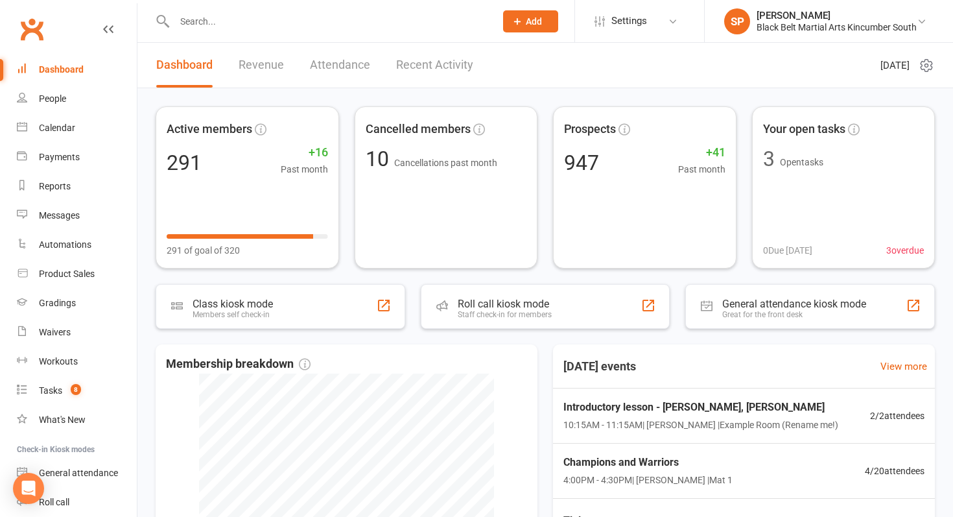
click at [256, 19] on input "text" at bounding box center [328, 21] width 316 height 18
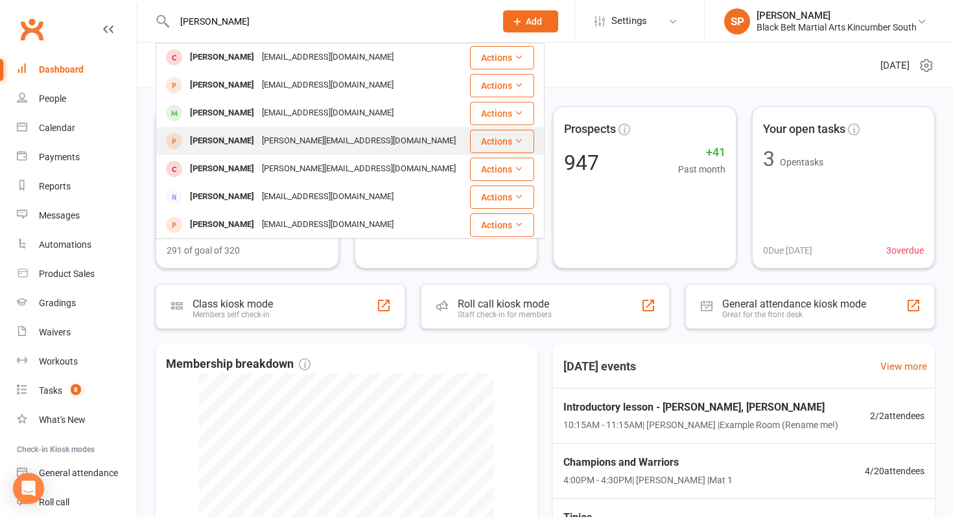
type input "sonny"
click at [213, 152] on div "Sonny Cudilla natasha_cudilla@hotmail.com" at bounding box center [313, 141] width 312 height 27
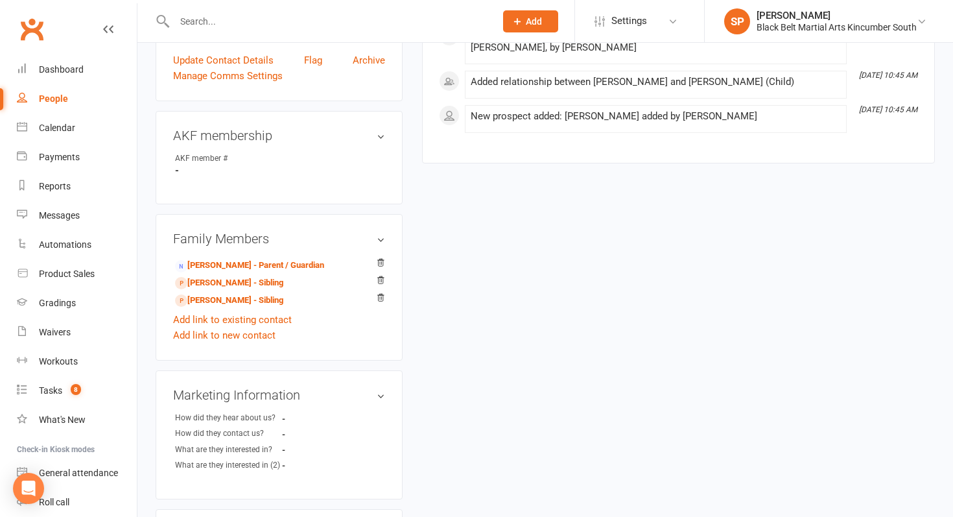
scroll to position [337, 0]
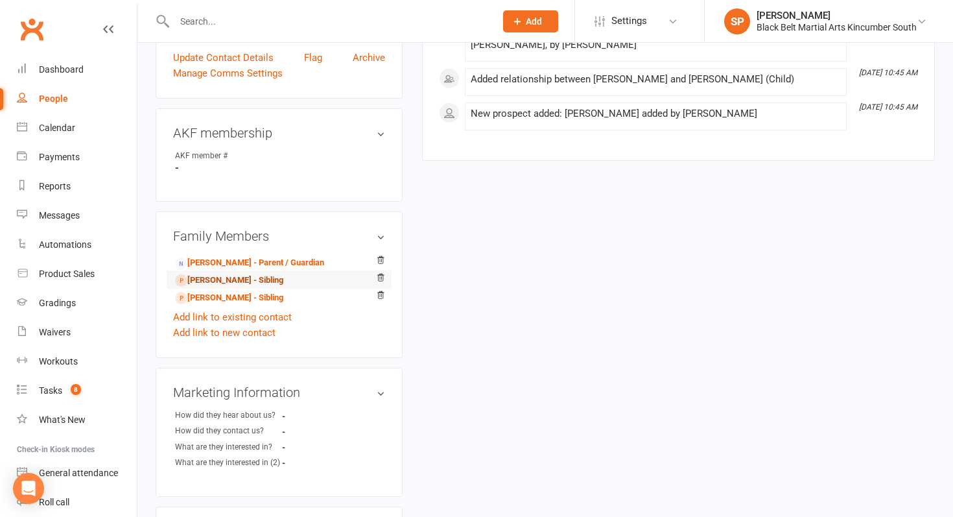
click at [269, 274] on link "Noah Densmore - Sibling" at bounding box center [229, 281] width 108 height 14
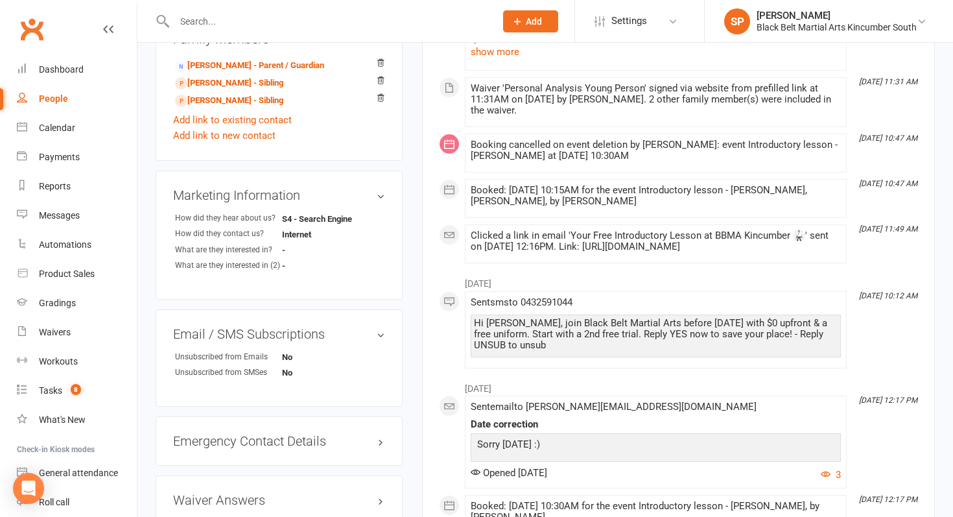
scroll to position [535, 0]
click at [254, 93] on link "Noah Densmore - Sibling" at bounding box center [229, 100] width 108 height 14
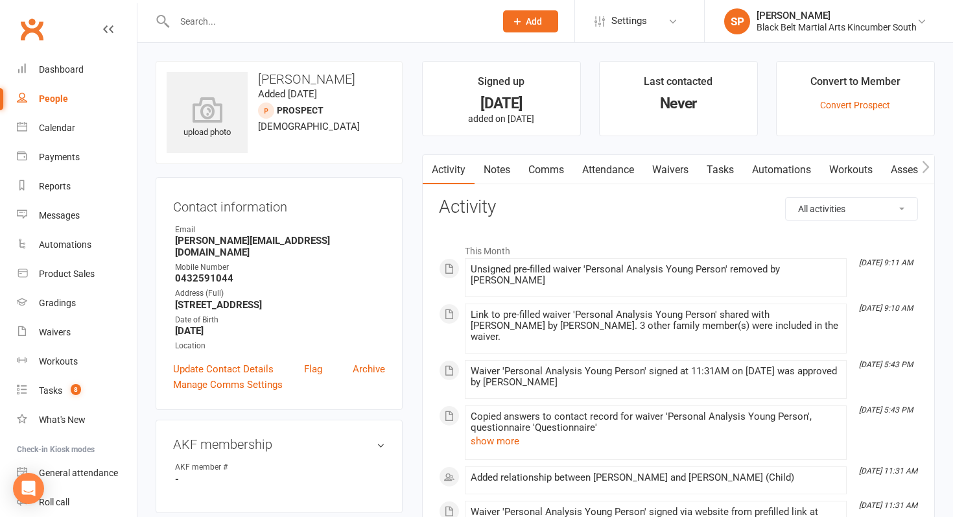
click at [653, 165] on link "Waivers" at bounding box center [670, 170] width 54 height 30
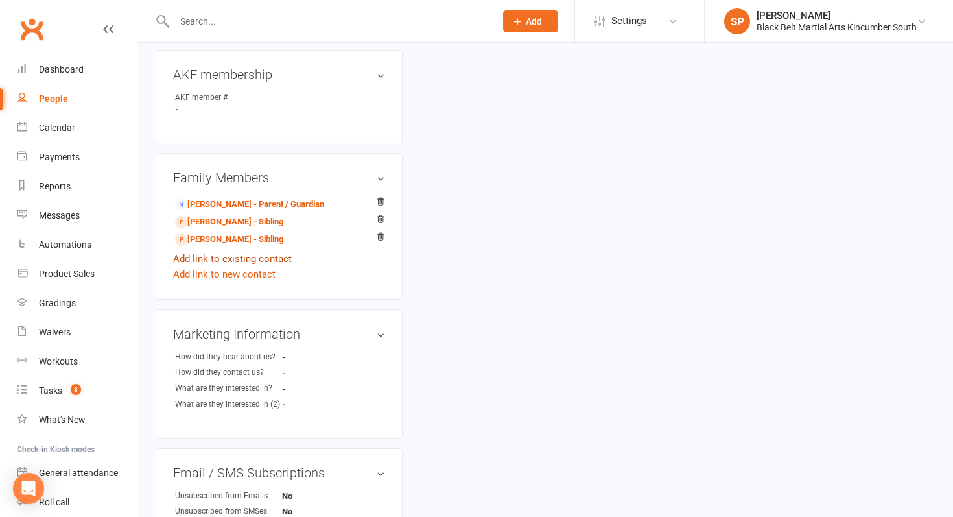
scroll to position [382, 0]
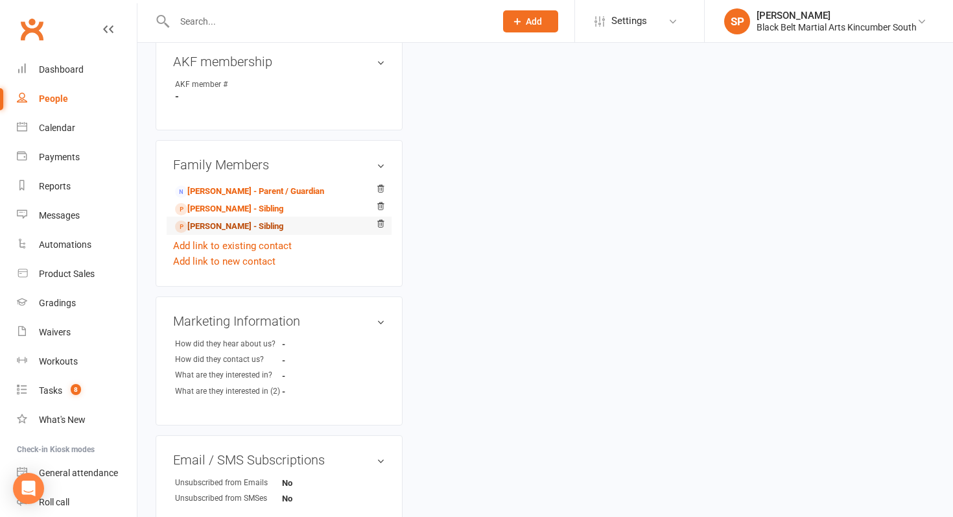
click at [215, 220] on link "Sonny Cudilla - Sibling" at bounding box center [229, 227] width 108 height 14
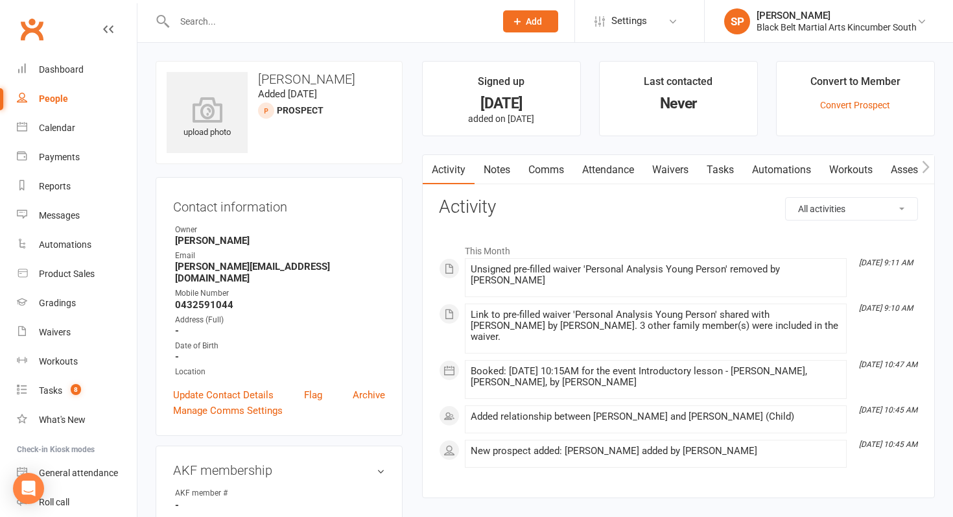
click at [676, 161] on link "Waivers" at bounding box center [670, 170] width 54 height 30
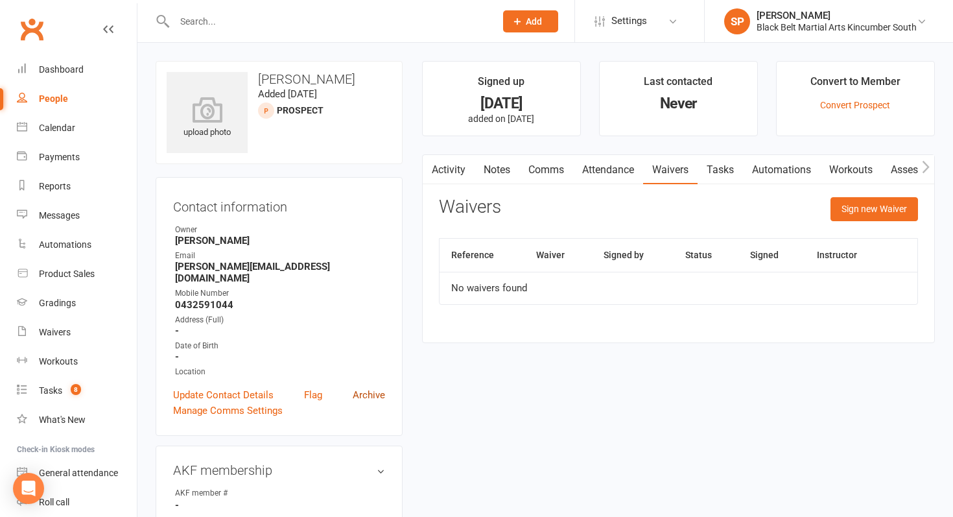
click at [371, 387] on link "Archive" at bounding box center [369, 395] width 32 height 16
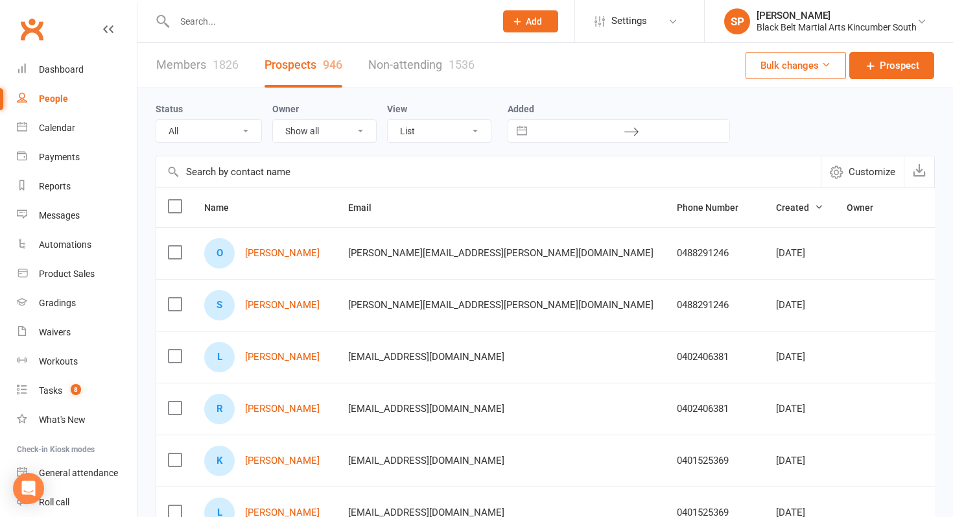
click at [247, 24] on input "text" at bounding box center [328, 21] width 316 height 18
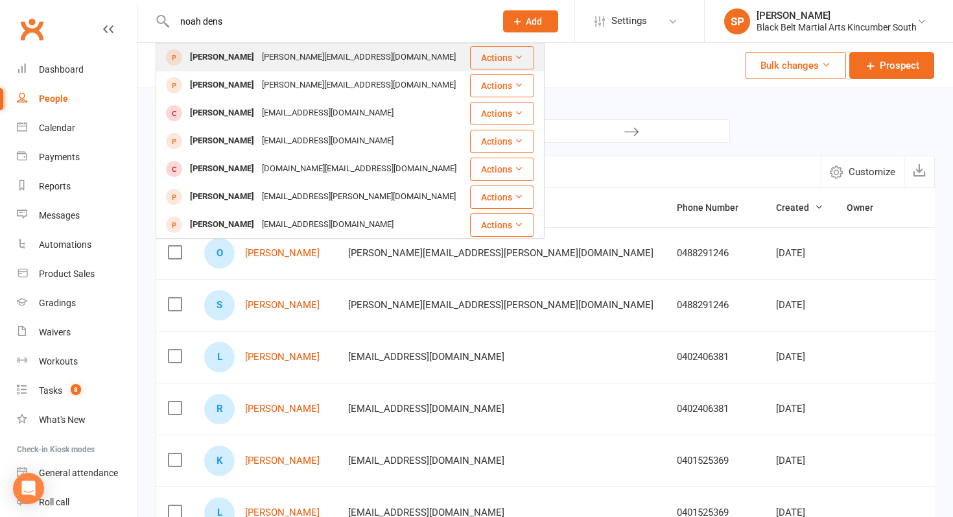
type input "noah dens"
click at [240, 53] on div "Noah Densmore" at bounding box center [222, 57] width 72 height 19
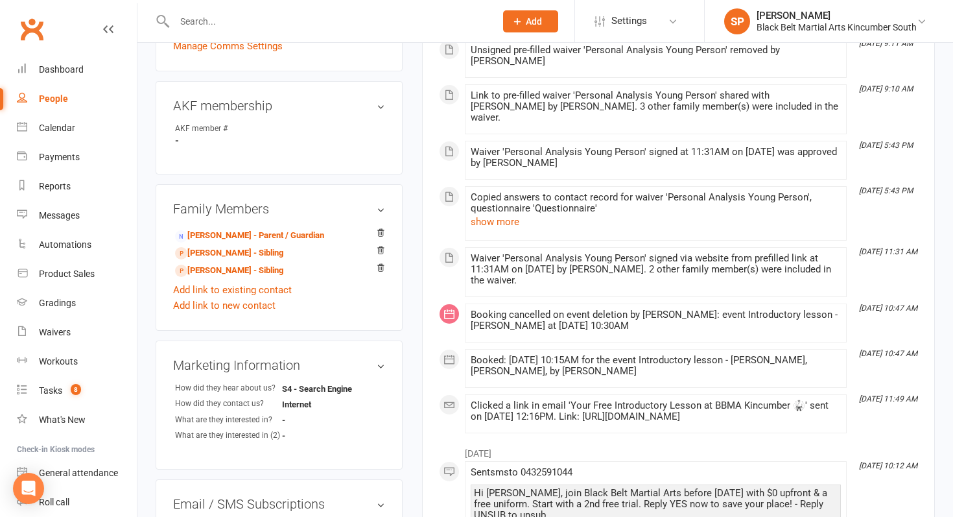
scroll to position [366, 0]
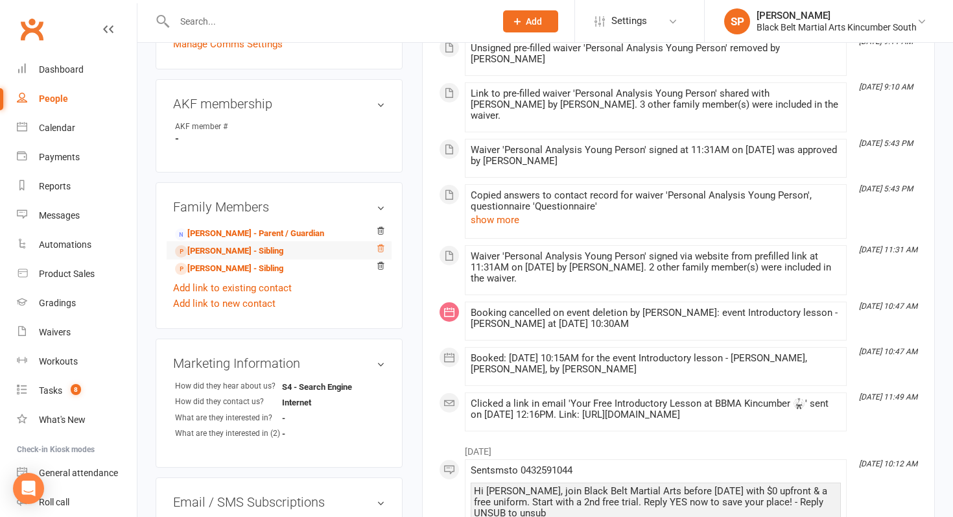
click at [380, 244] on icon at bounding box center [380, 248] width 9 height 9
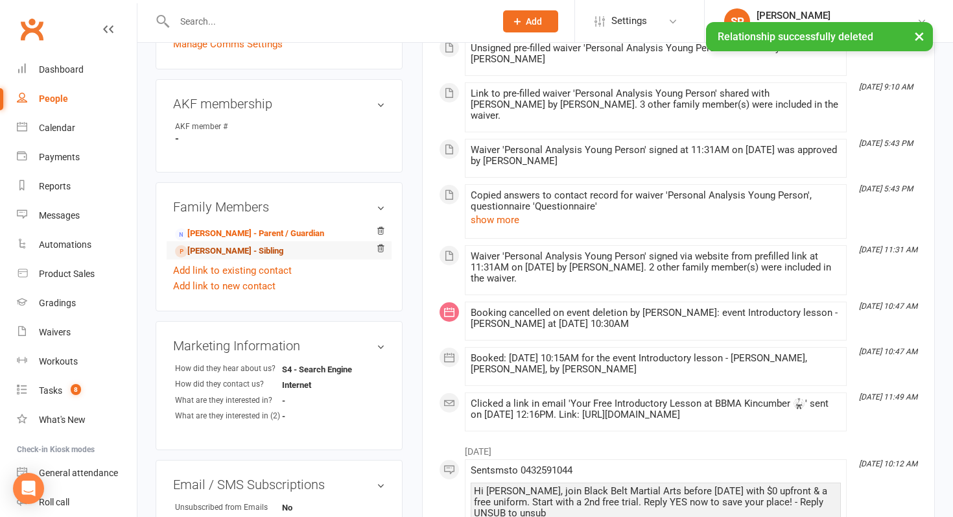
click at [253, 244] on link "Noah Densmore - Sibling" at bounding box center [229, 251] width 108 height 14
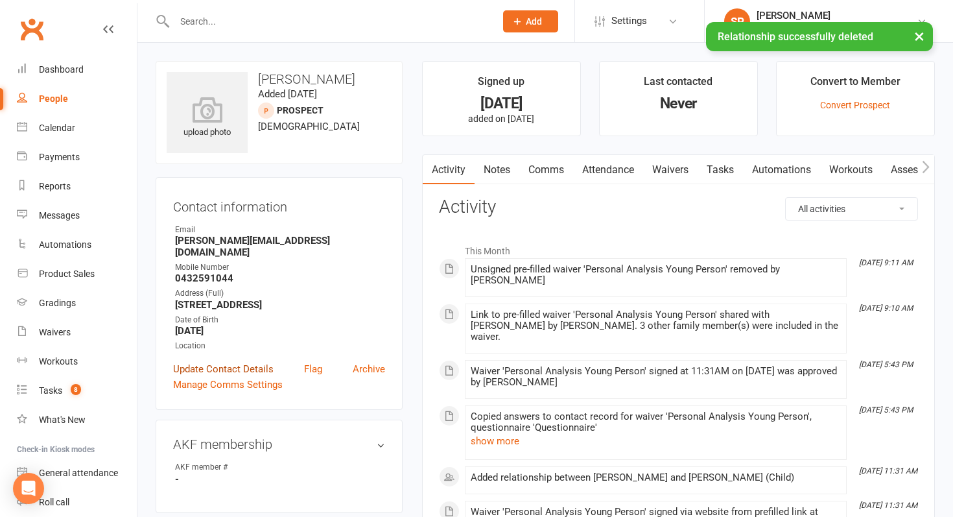
click at [235, 361] on link "Update Contact Details" at bounding box center [223, 369] width 100 height 16
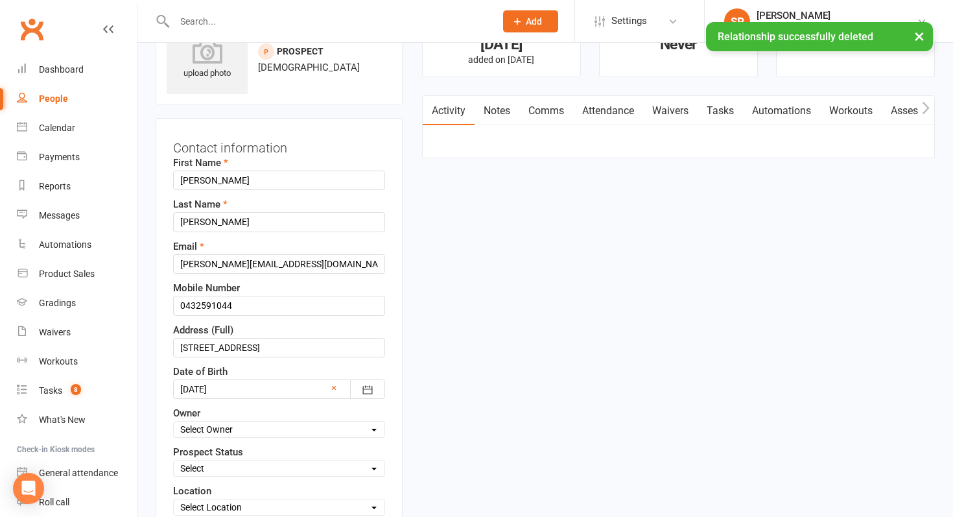
scroll to position [61, 0]
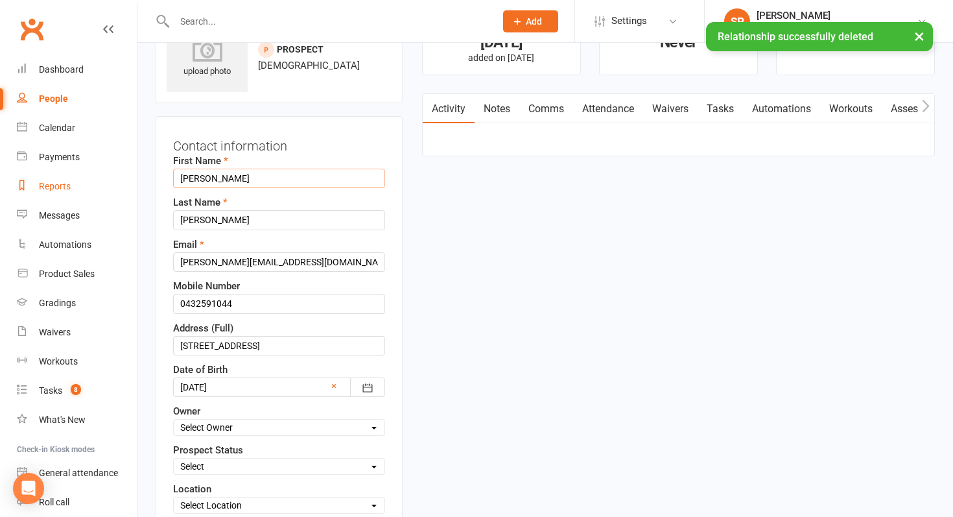
drag, startPoint x: 231, startPoint y: 177, endPoint x: 133, endPoint y: 177, distance: 98.5
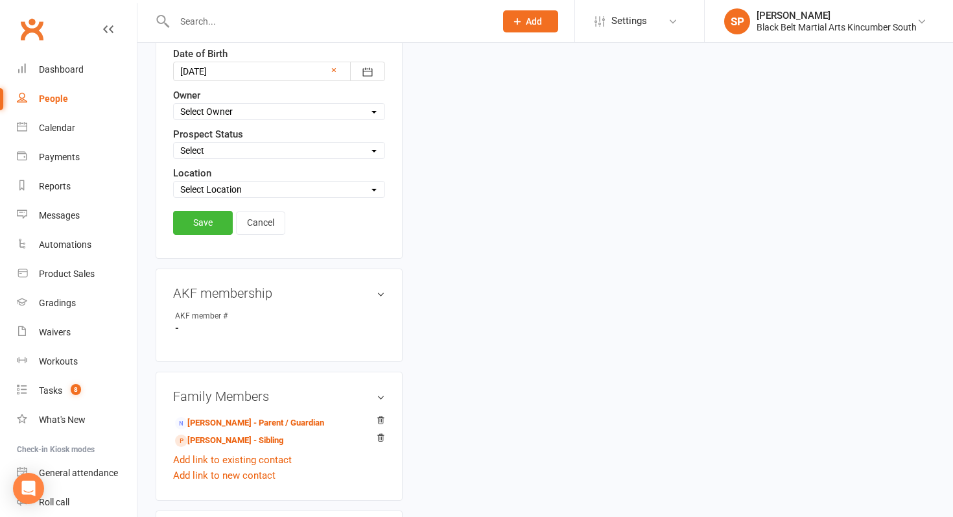
scroll to position [409, 0]
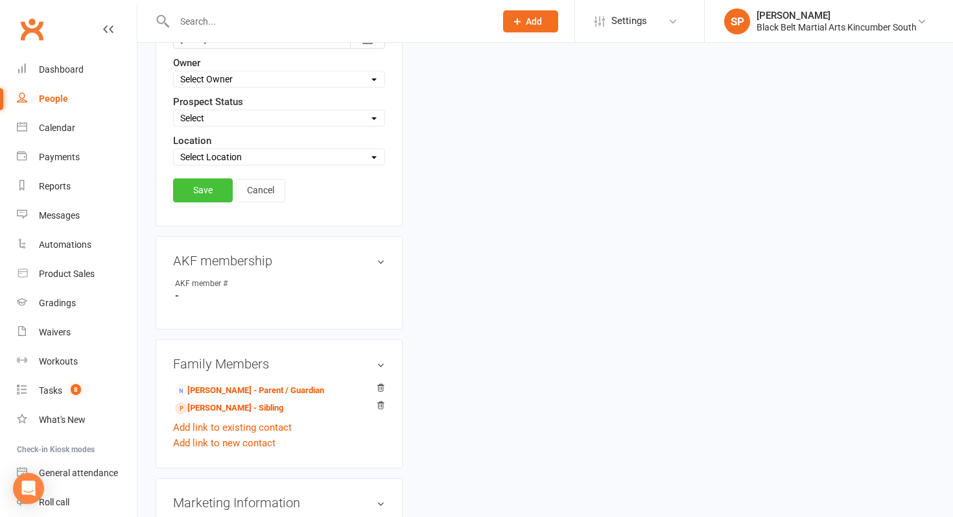
type input "Sonny"
click at [204, 196] on link "Save" at bounding box center [203, 189] width 60 height 23
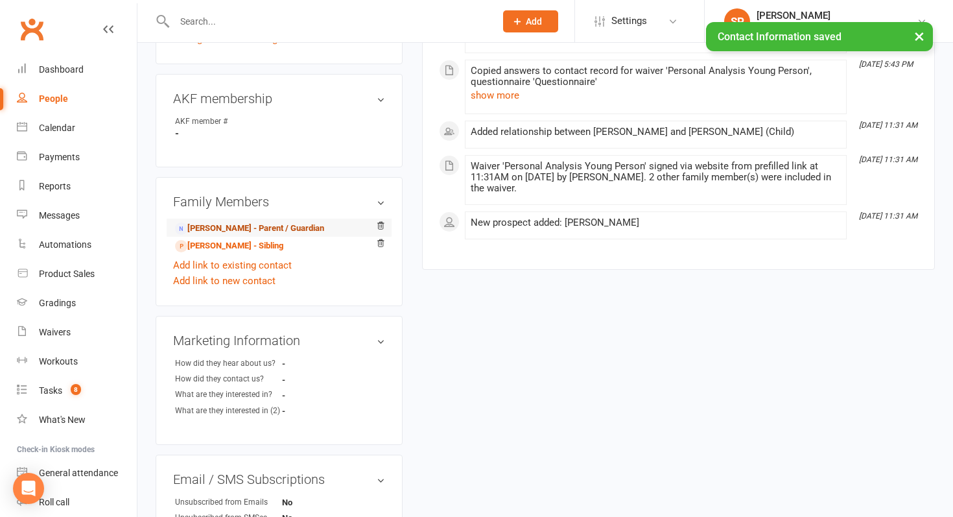
scroll to position [329, 0]
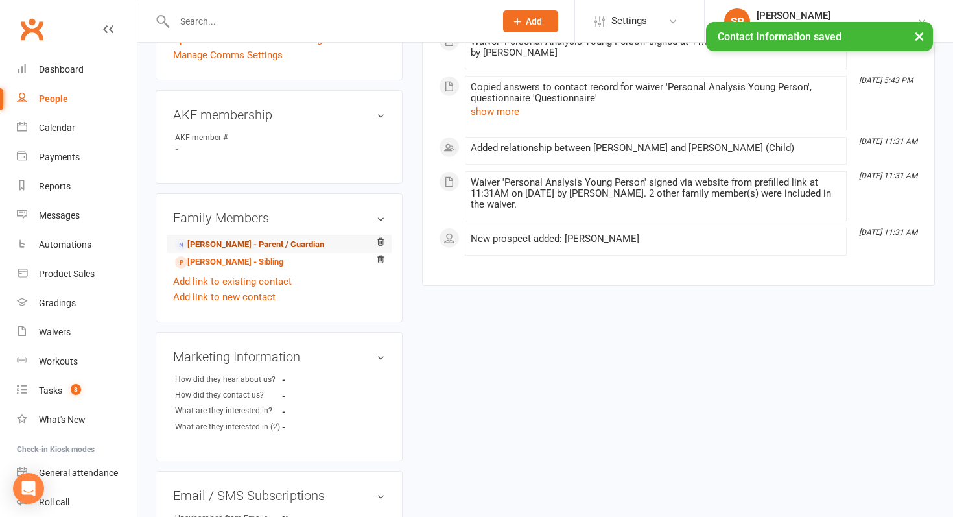
click at [233, 238] on link "Natasha Cudilla - Parent / Guardian" at bounding box center [249, 245] width 149 height 14
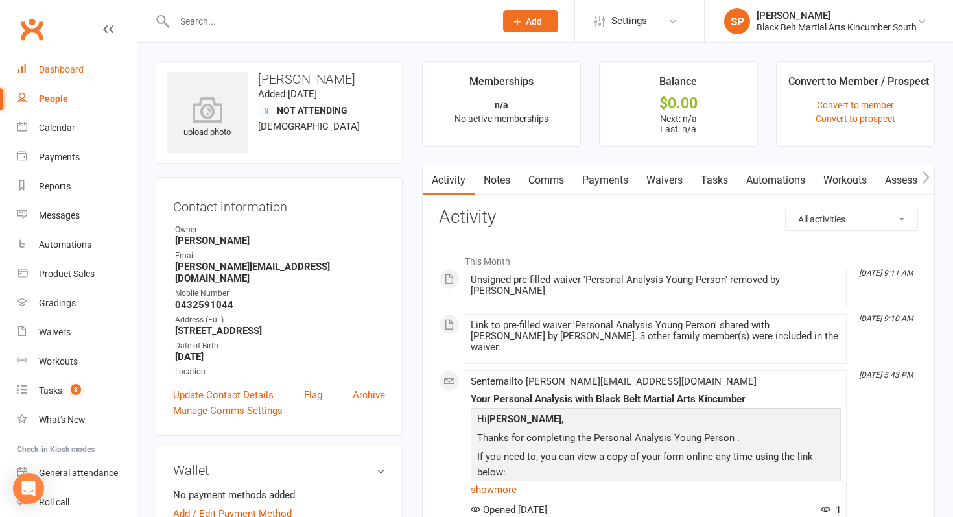
click at [67, 72] on div "Dashboard" at bounding box center [61, 69] width 45 height 10
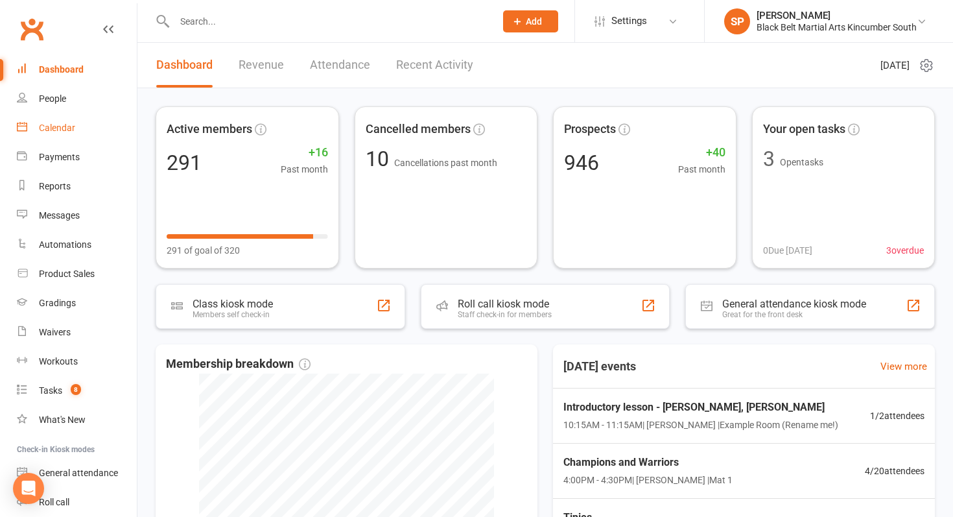
click at [62, 123] on div "Calendar" at bounding box center [57, 127] width 36 height 10
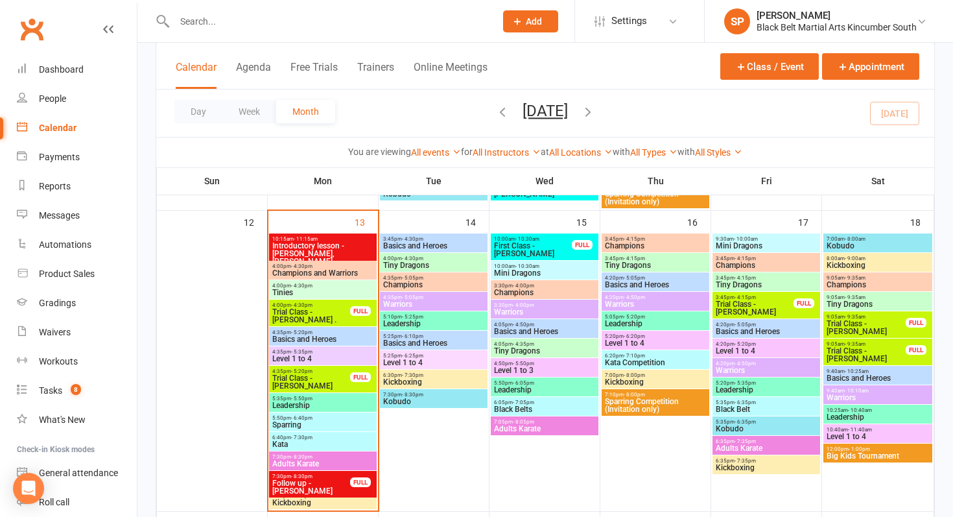
scroll to position [472, 0]
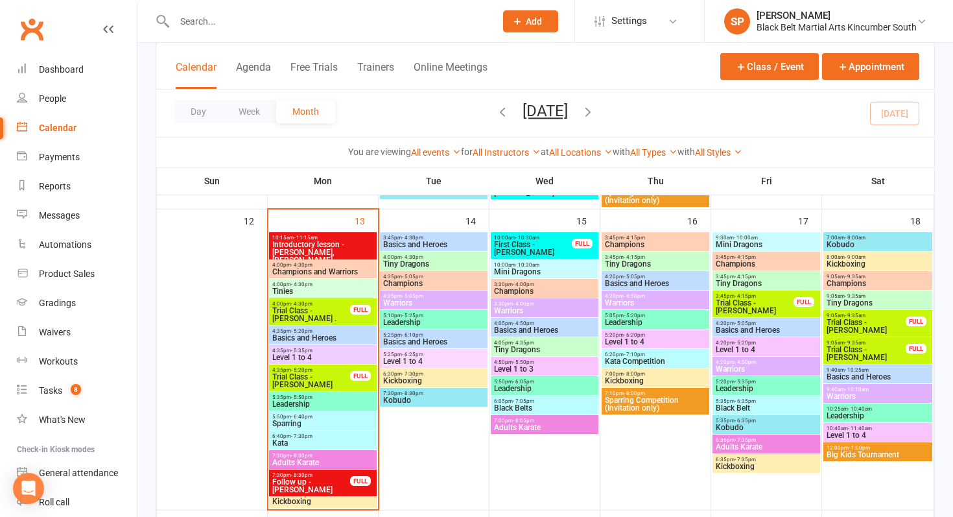
click at [251, 21] on input "text" at bounding box center [328, 21] width 316 height 18
type input "c"
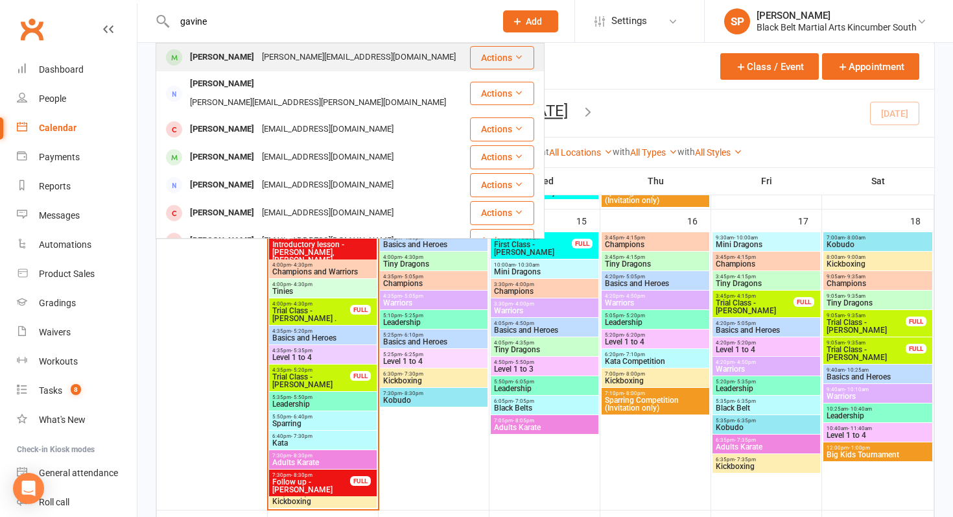
type input "gavine"
click at [258, 55] on div "Kelly.gavine@gmail.com" at bounding box center [359, 57] width 202 height 19
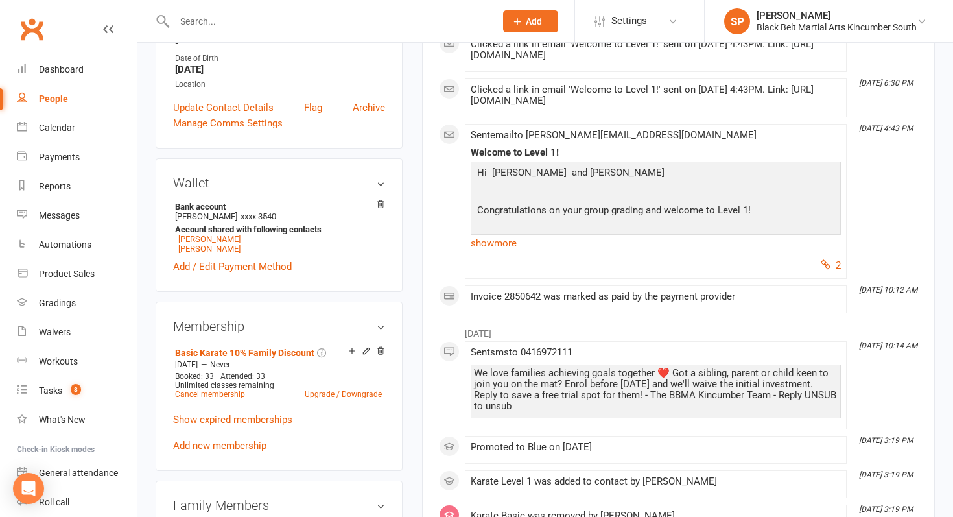
scroll to position [318, 0]
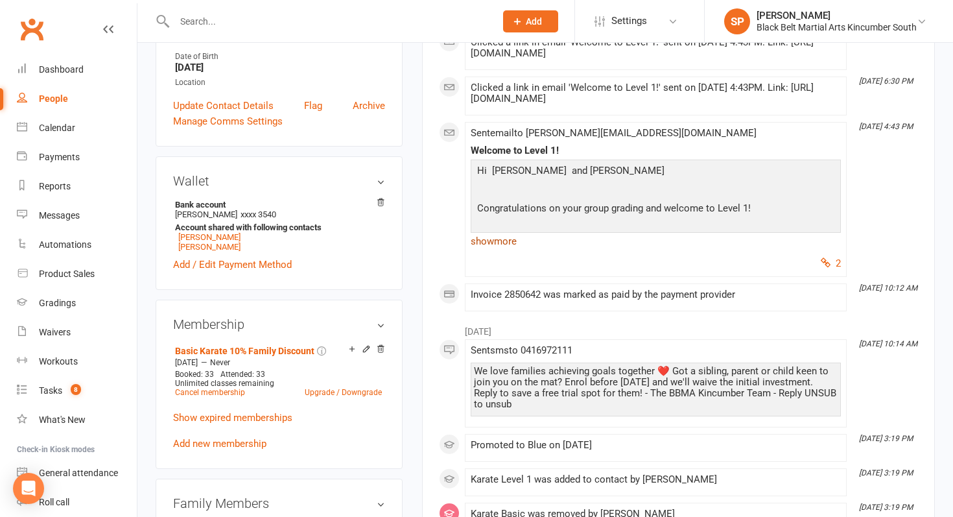
click at [507, 237] on link "show more" at bounding box center [656, 241] width 370 height 18
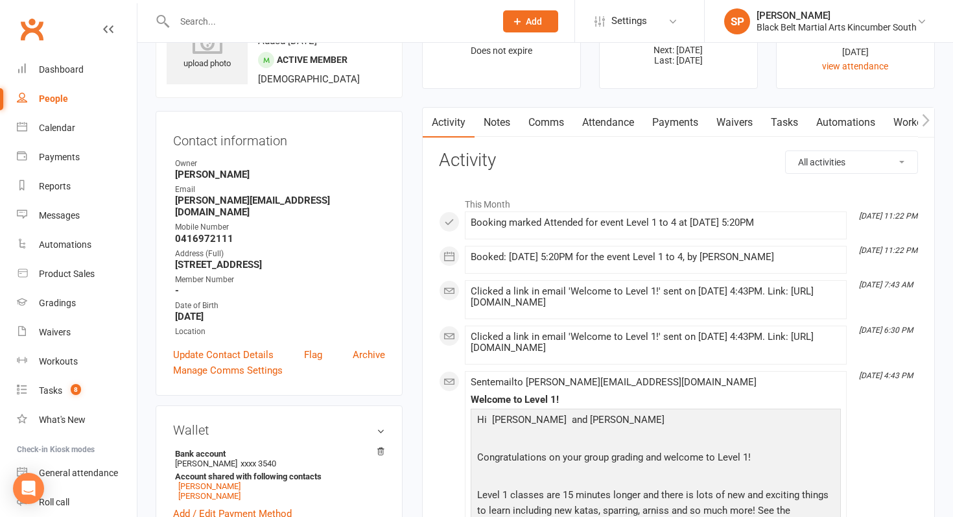
scroll to position [0, 0]
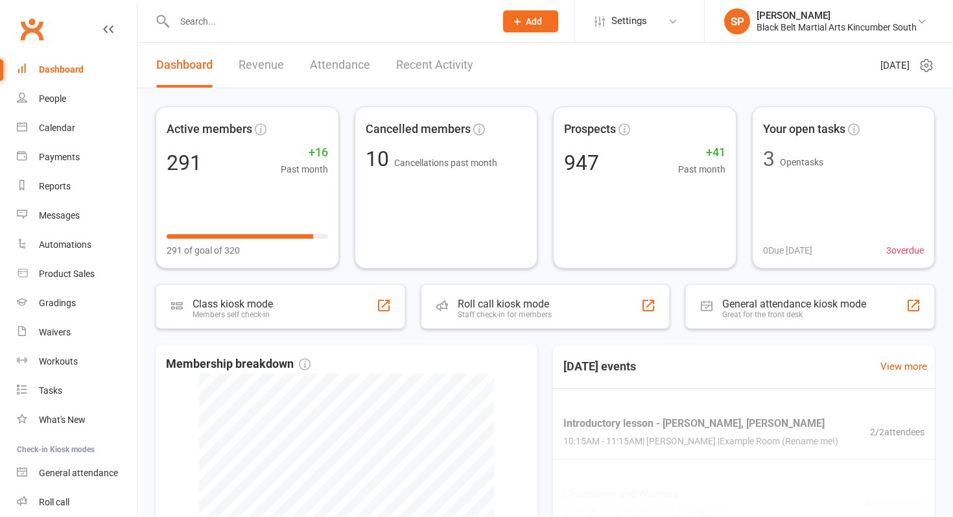
click at [232, 19] on input "text" at bounding box center [328, 21] width 316 height 18
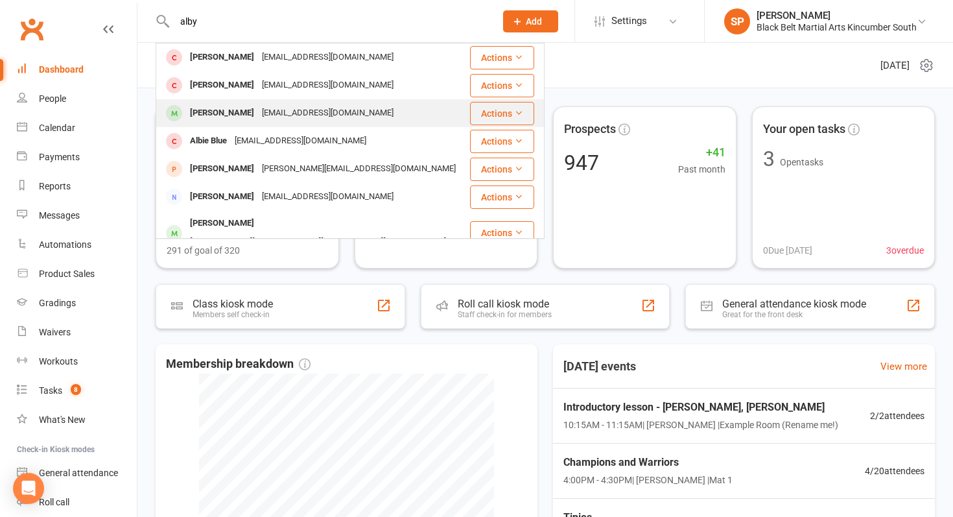
type input "alby"
click at [244, 122] on div "Alby Ekanayake rebeccaekanayake@hotmail.com" at bounding box center [313, 113] width 312 height 27
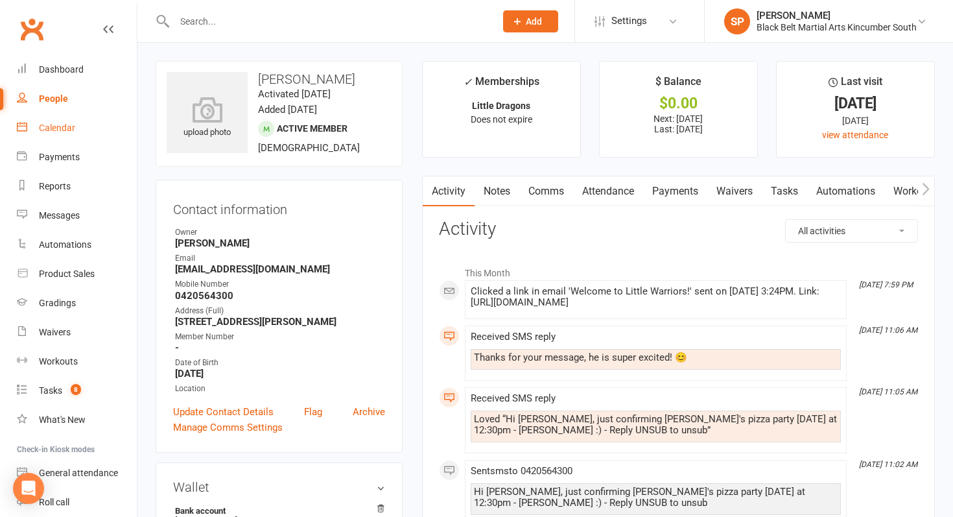
click at [56, 128] on div "Calendar" at bounding box center [57, 127] width 36 height 10
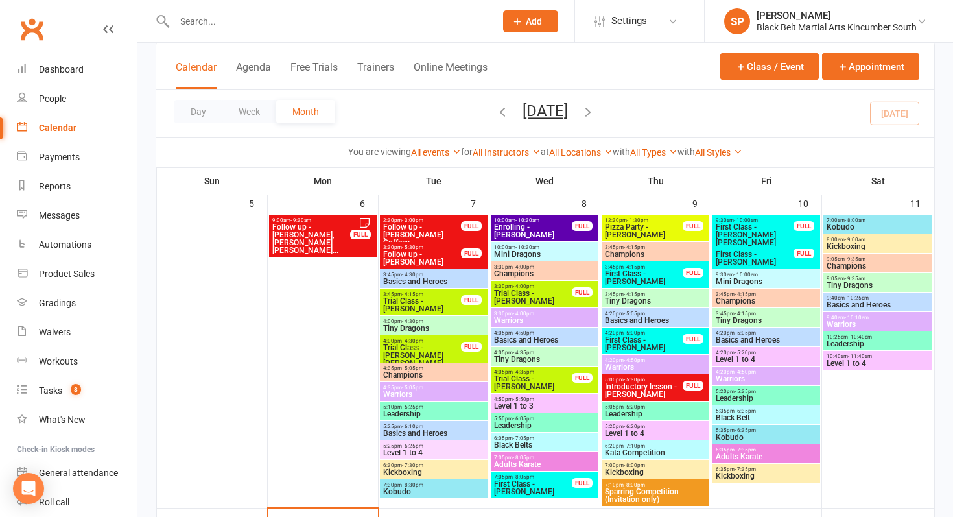
scroll to position [169, 0]
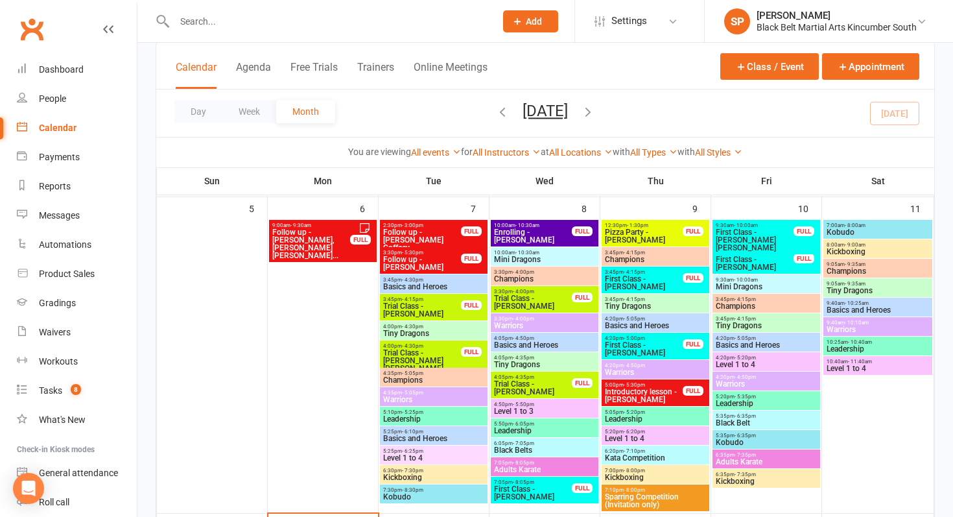
click at [655, 253] on span "3:45pm - 4:15pm" at bounding box center [655, 253] width 102 height 6
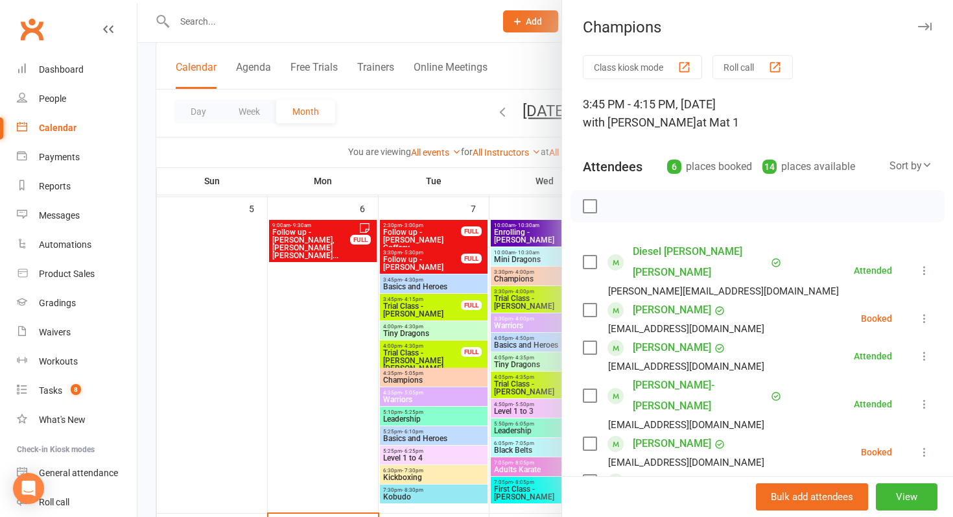
click at [675, 375] on link "Reuben Missio-Spiteri" at bounding box center [700, 395] width 135 height 41
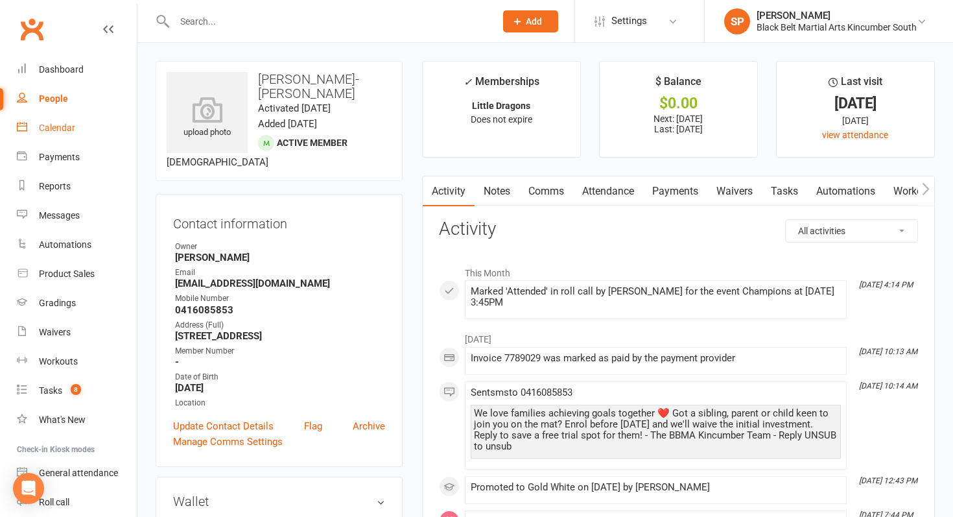
click at [61, 136] on link "Calendar" at bounding box center [77, 127] width 120 height 29
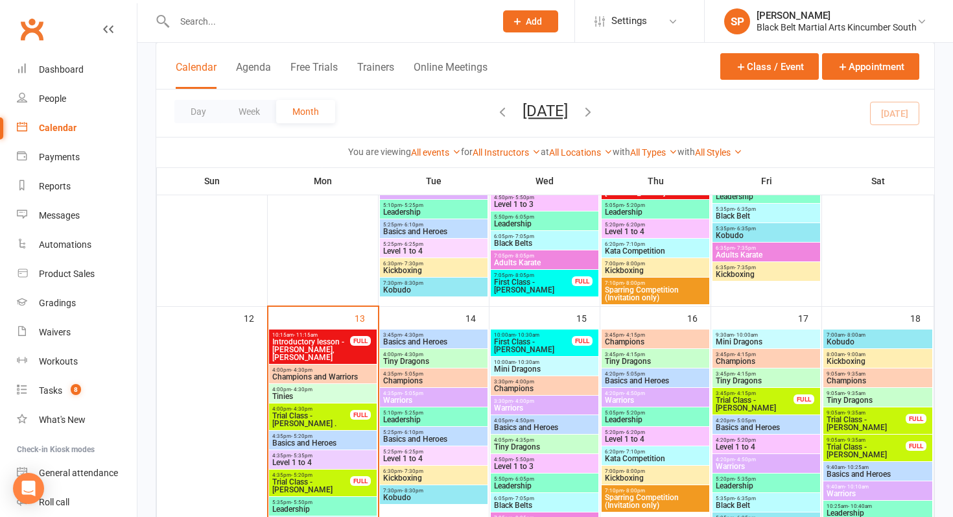
scroll to position [395, 0]
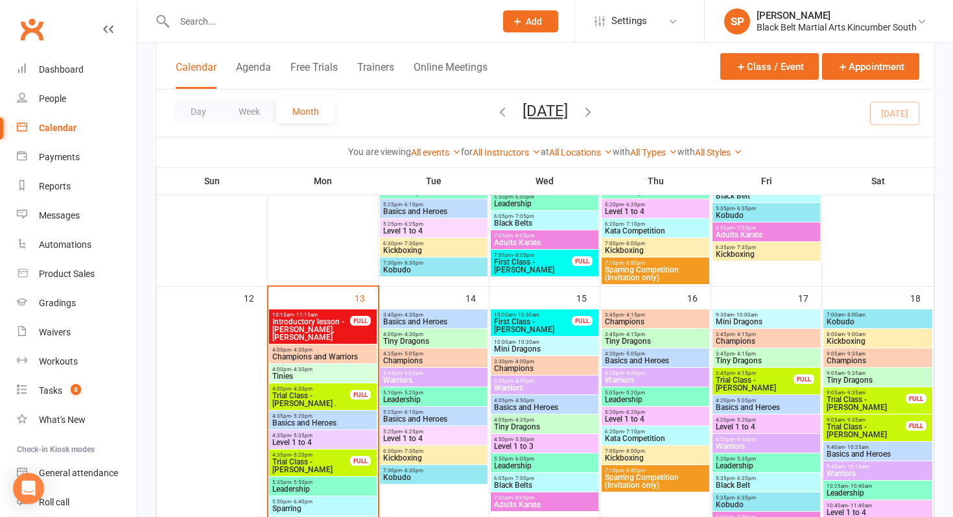
click at [639, 320] on span "Champions" at bounding box center [655, 322] width 102 height 8
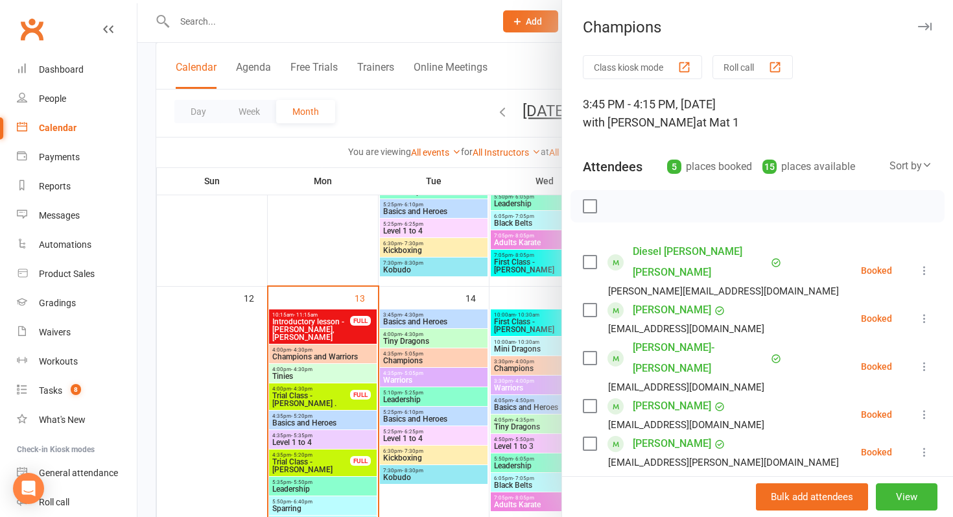
click at [474, 354] on div at bounding box center [544, 258] width 815 height 517
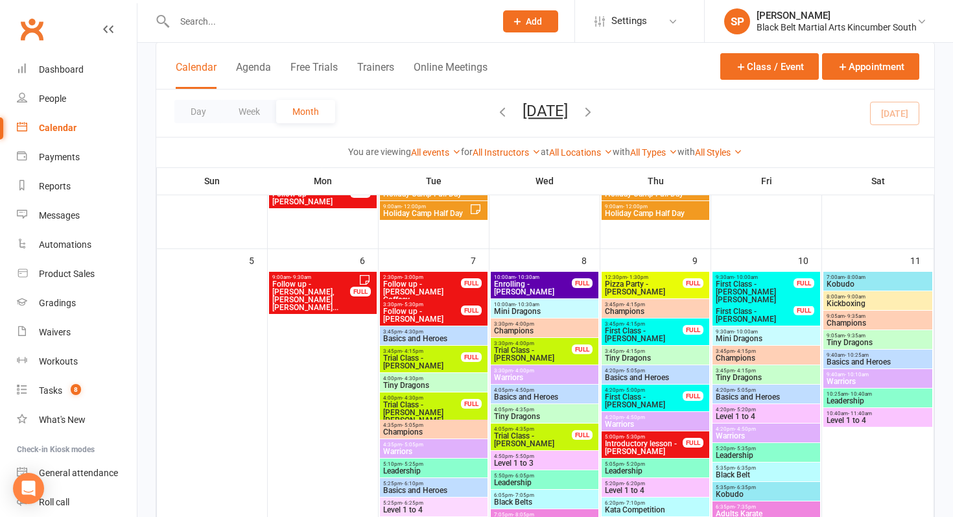
scroll to position [114, 0]
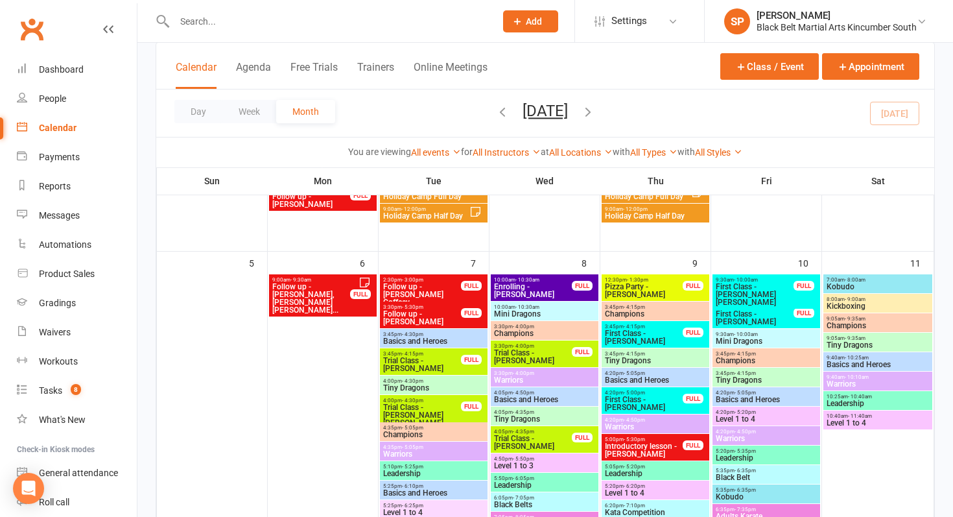
click at [624, 307] on span "- 4:15pm" at bounding box center [634, 307] width 21 height 6
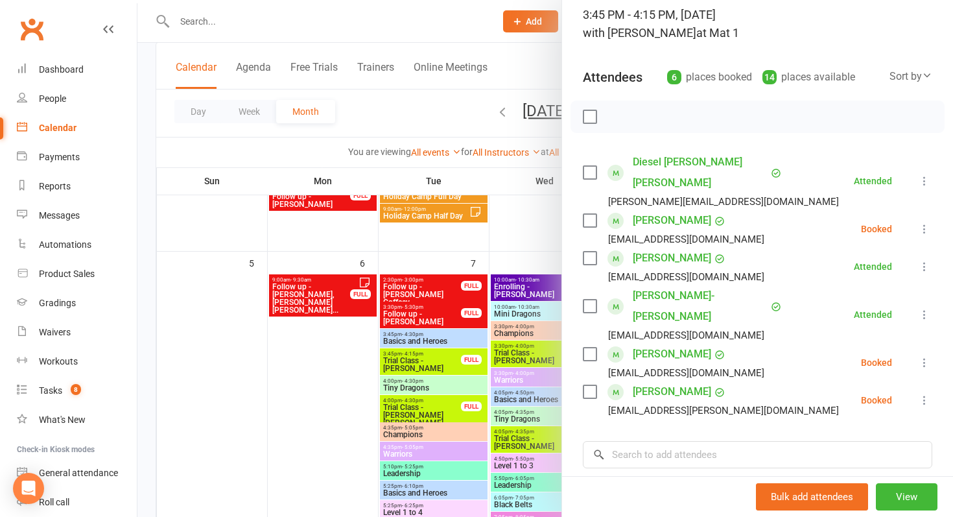
scroll to position [93, 0]
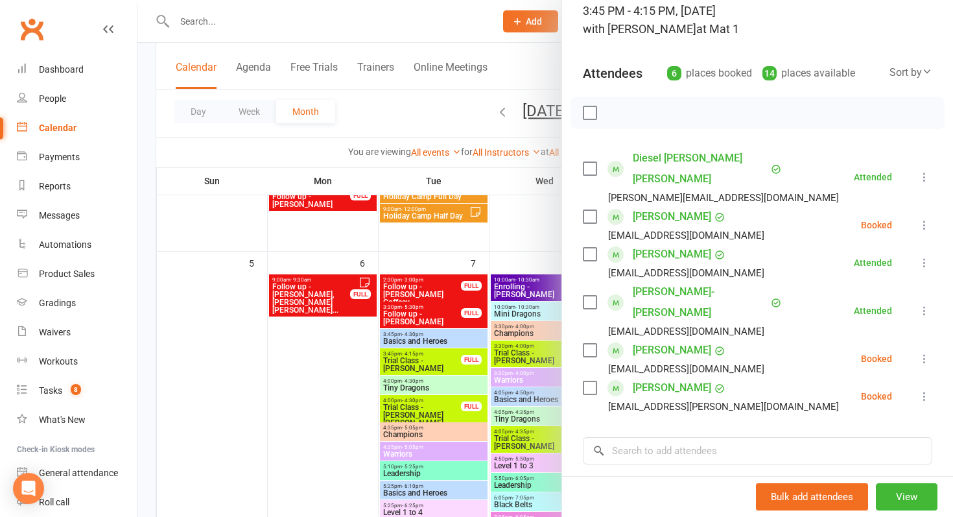
click at [533, 310] on div at bounding box center [544, 258] width 815 height 517
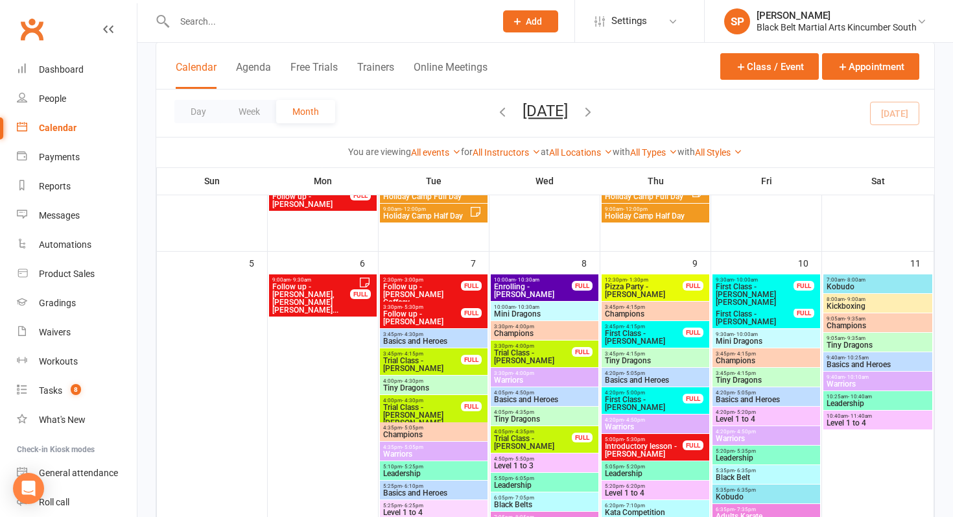
click at [630, 360] on span "Tiny Dragons" at bounding box center [655, 360] width 102 height 8
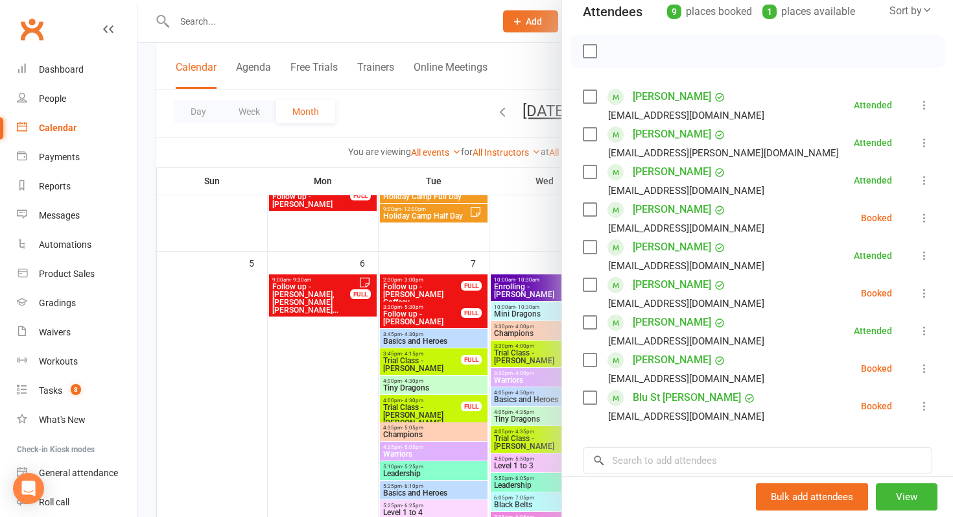
scroll to position [0, 0]
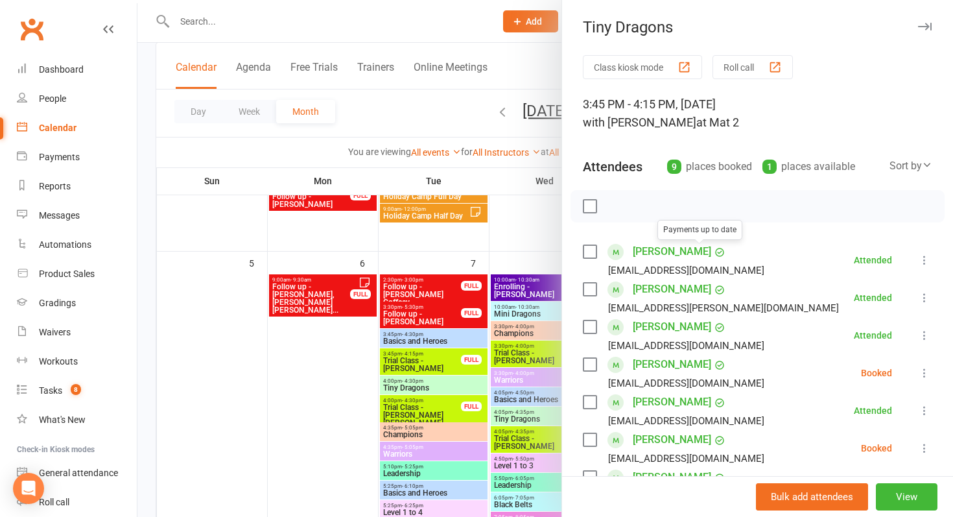
click at [754, 62] on button "Roll call" at bounding box center [752, 67] width 80 height 24
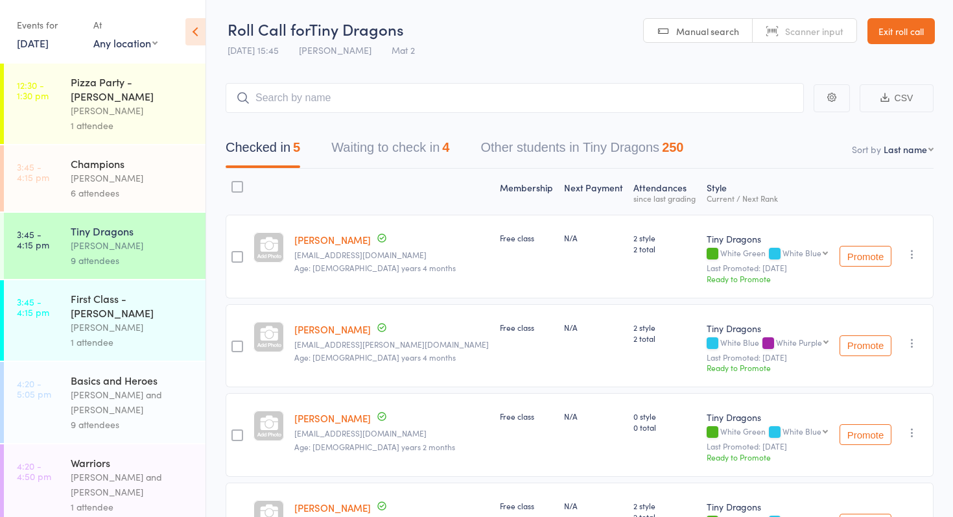
click at [882, 36] on link "Exit roll call" at bounding box center [900, 31] width 67 height 26
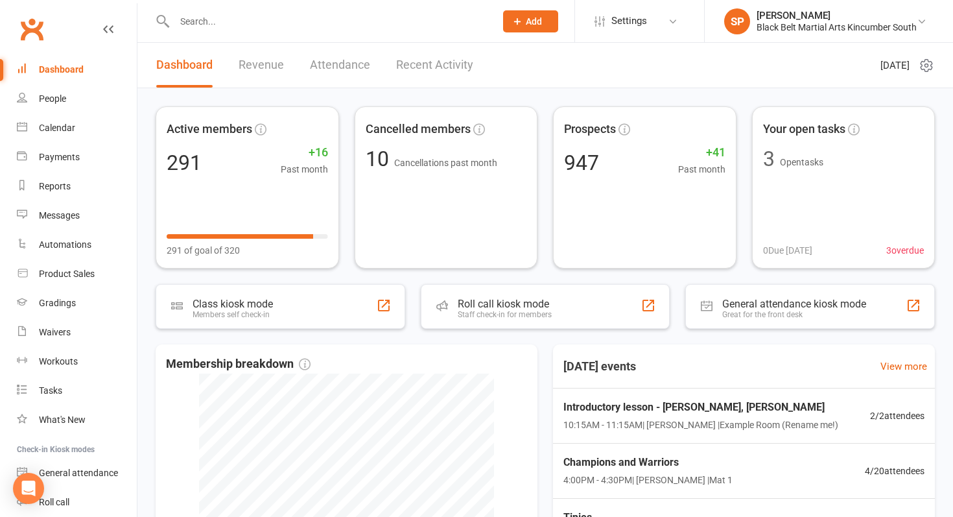
click at [325, 21] on input "text" at bounding box center [328, 21] width 316 height 18
type input "d"
type input "s"
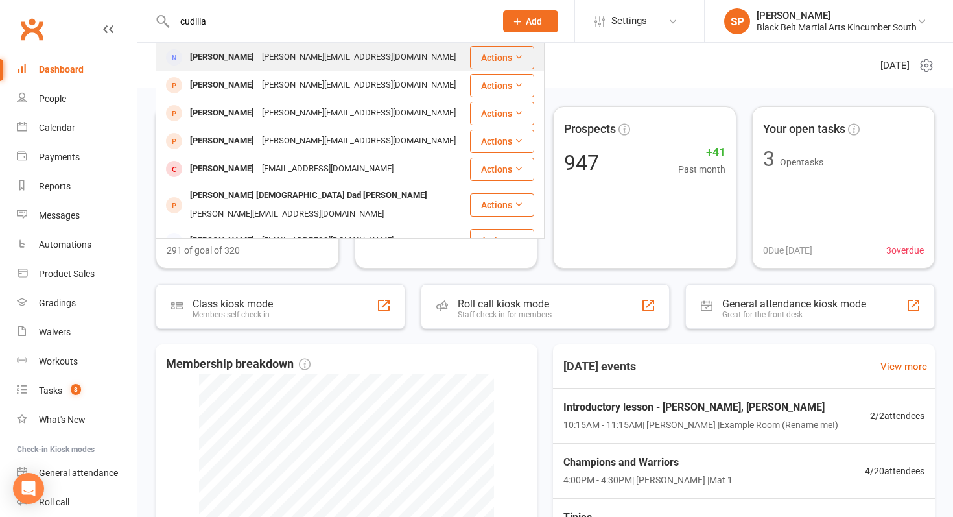
type input "cudilla"
click at [321, 62] on div "natasha_cudilla@hotmail.com" at bounding box center [359, 57] width 202 height 19
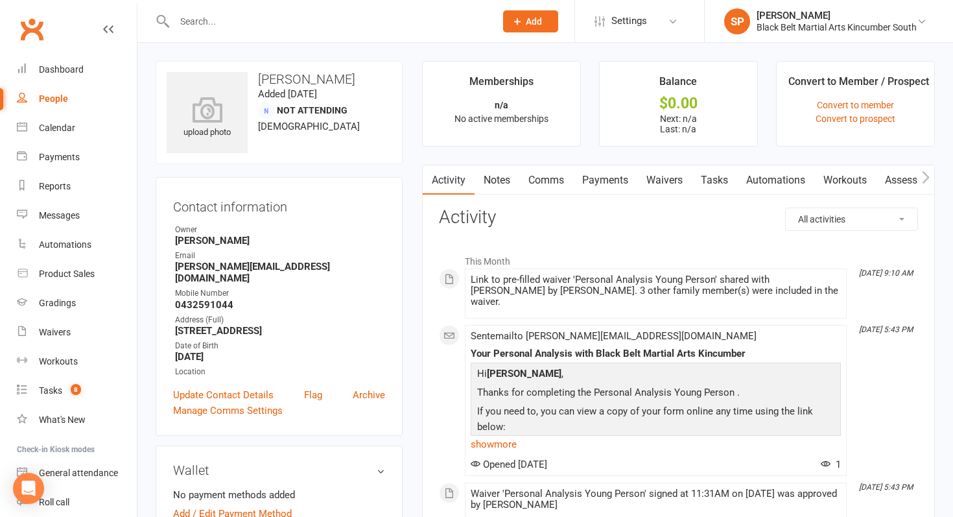
click at [681, 191] on link "Waivers" at bounding box center [664, 180] width 54 height 30
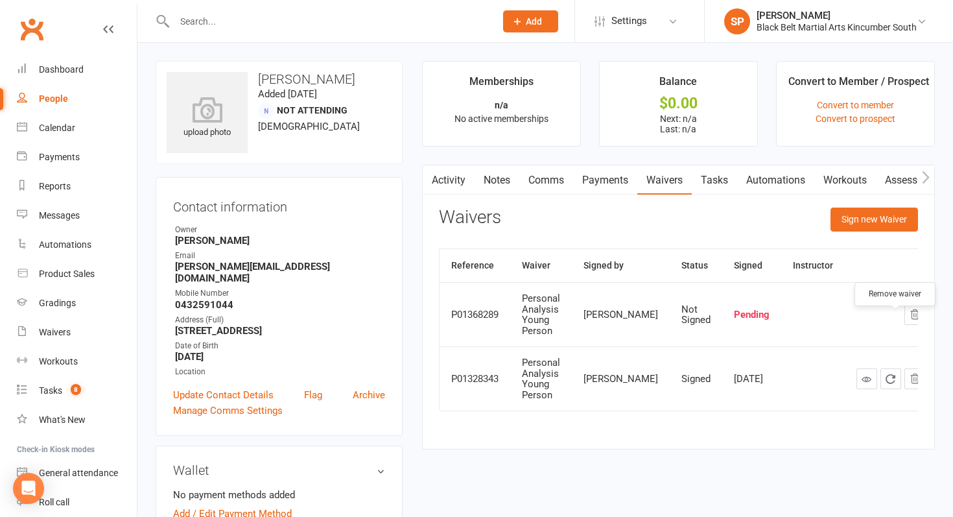
click at [909, 320] on icon "button" at bounding box center [915, 315] width 12 height 12
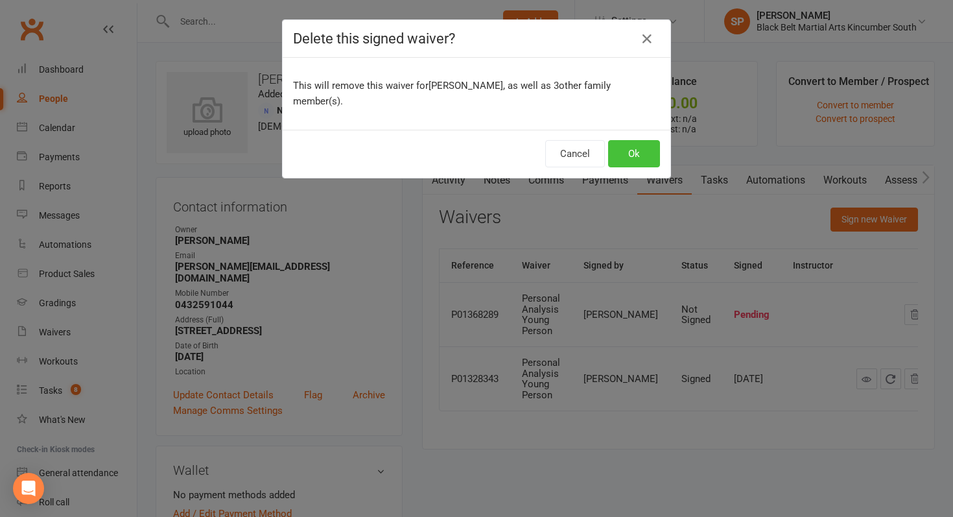
click at [632, 149] on button "Ok" at bounding box center [634, 153] width 52 height 27
